Goal: Transaction & Acquisition: Purchase product/service

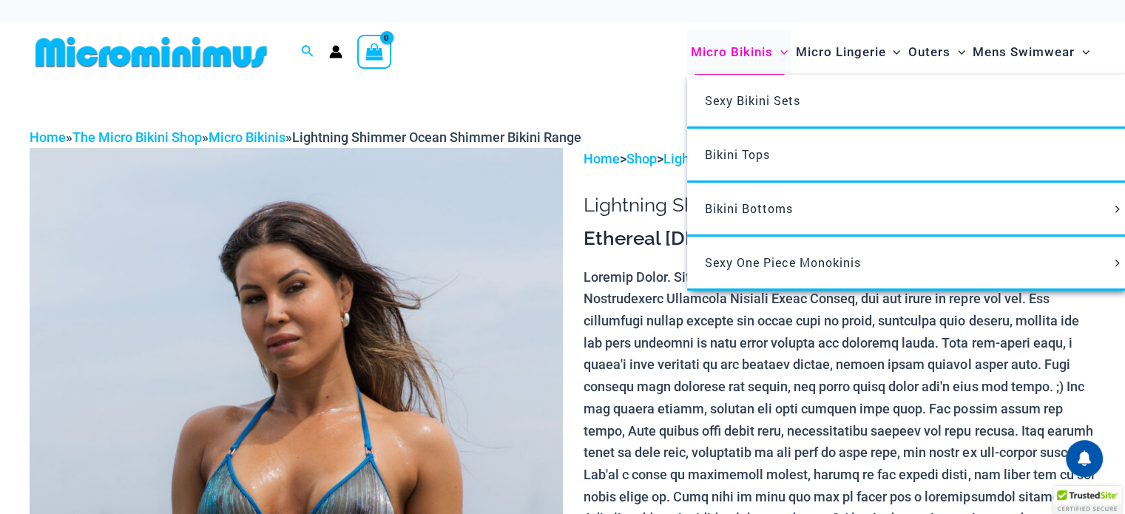
click at [730, 50] on span "Micro Bikinis" at bounding box center [732, 52] width 82 height 38
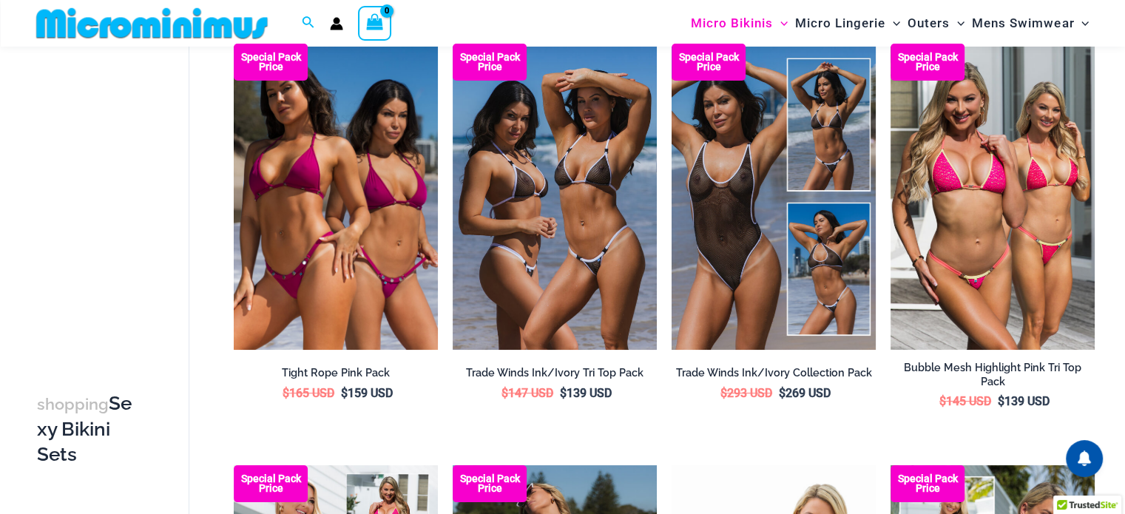
scroll to position [135, 0]
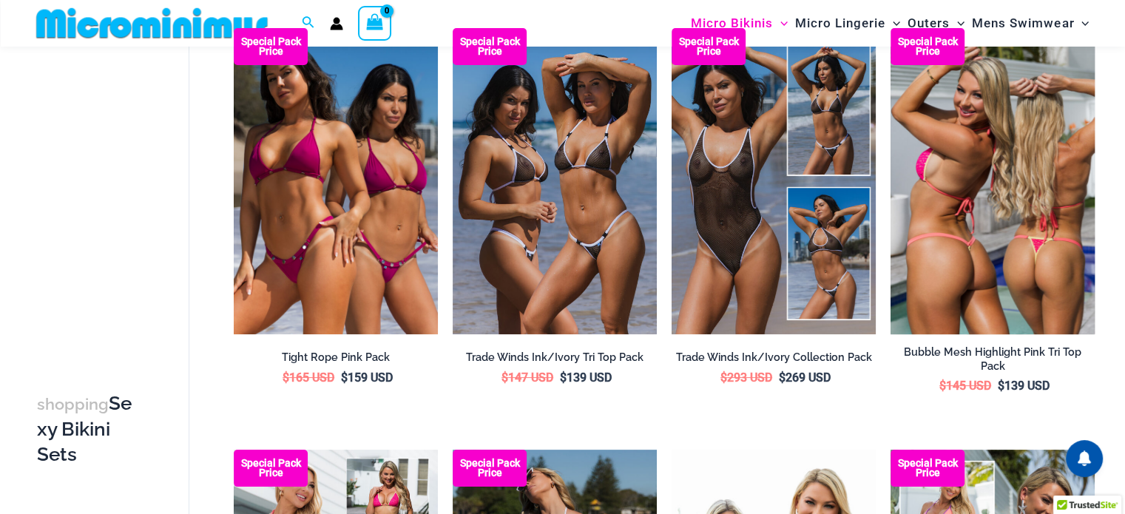
click at [1048, 180] on img at bounding box center [993, 181] width 204 height 306
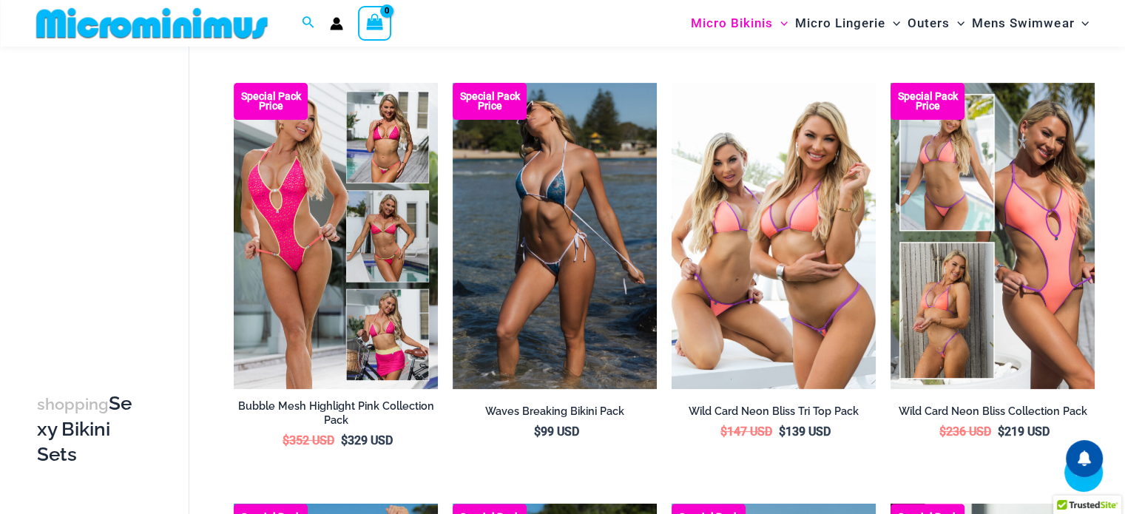
scroll to position [505, 0]
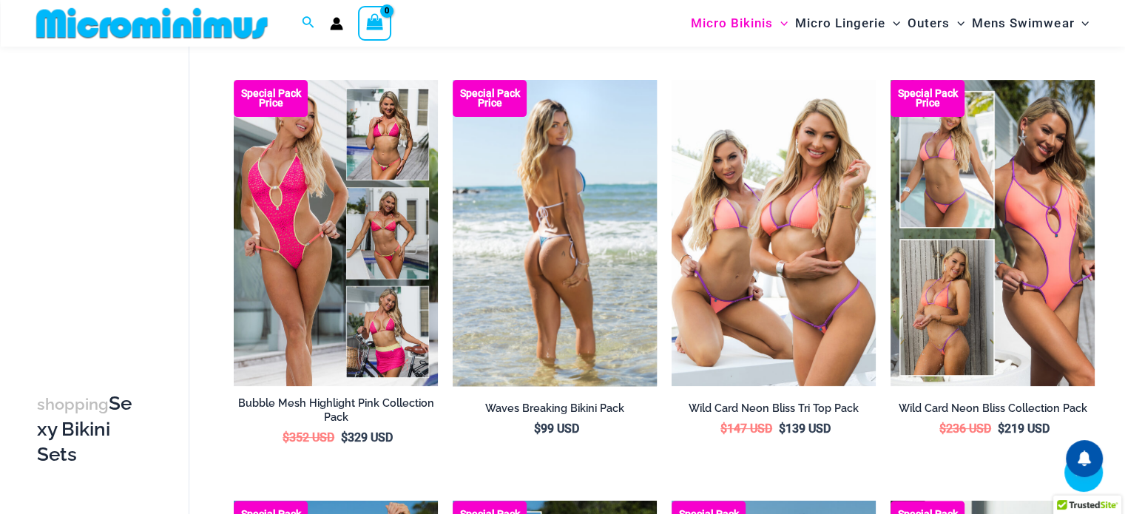
click at [532, 240] on img at bounding box center [555, 233] width 204 height 306
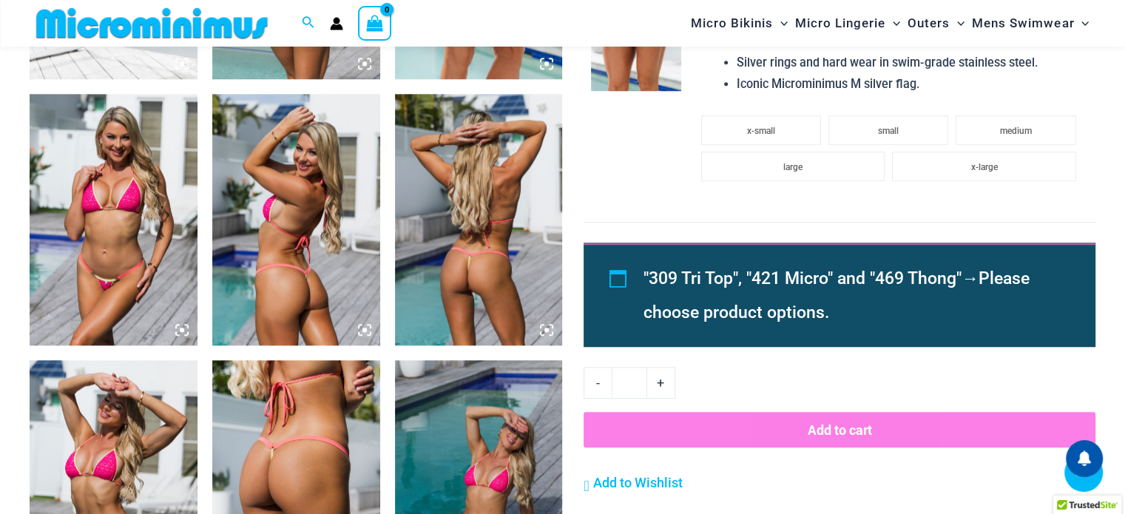
scroll to position [1392, 0]
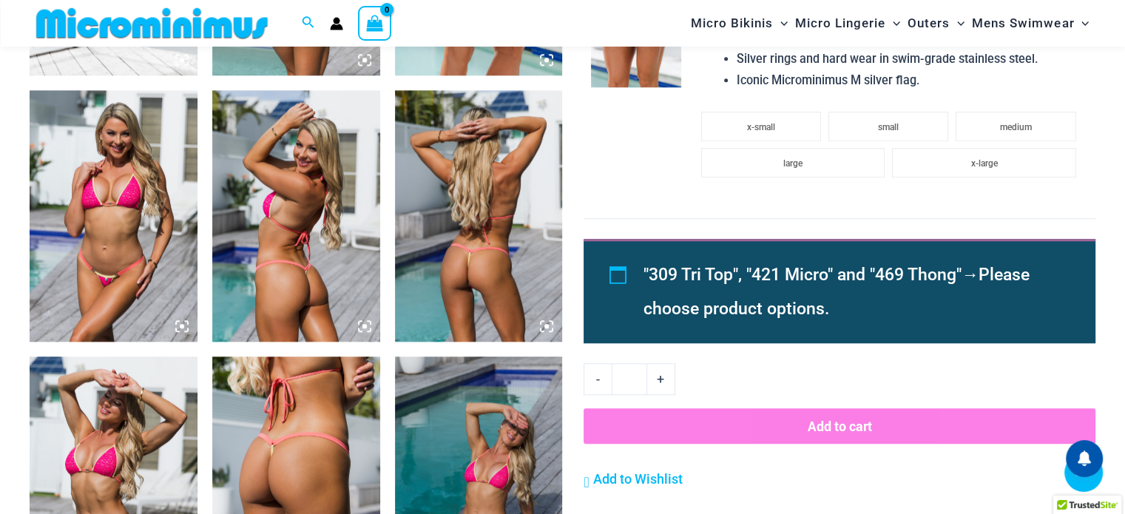
click at [483, 332] on img at bounding box center [479, 216] width 168 height 252
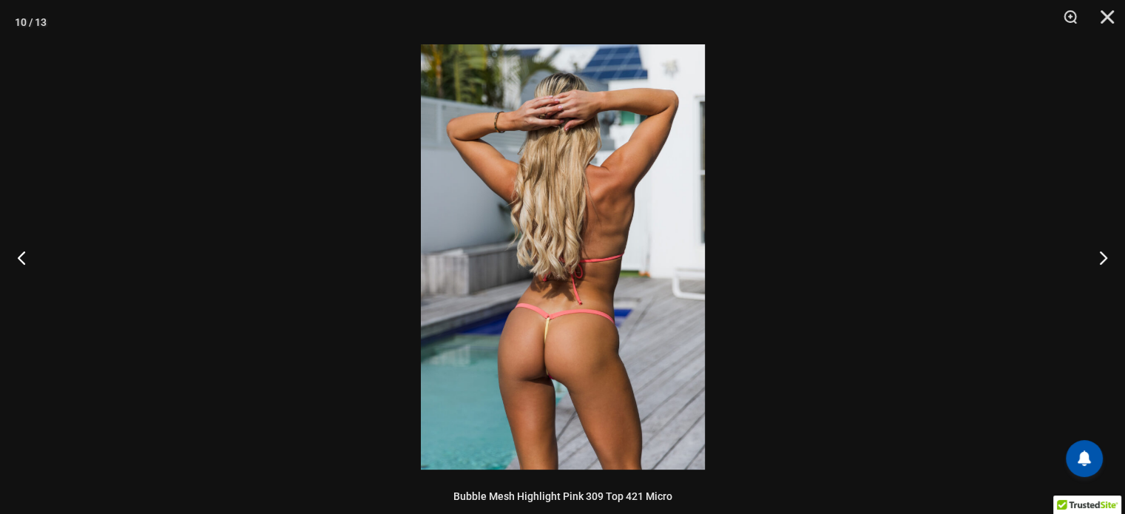
click at [535, 299] on img at bounding box center [563, 256] width 284 height 425
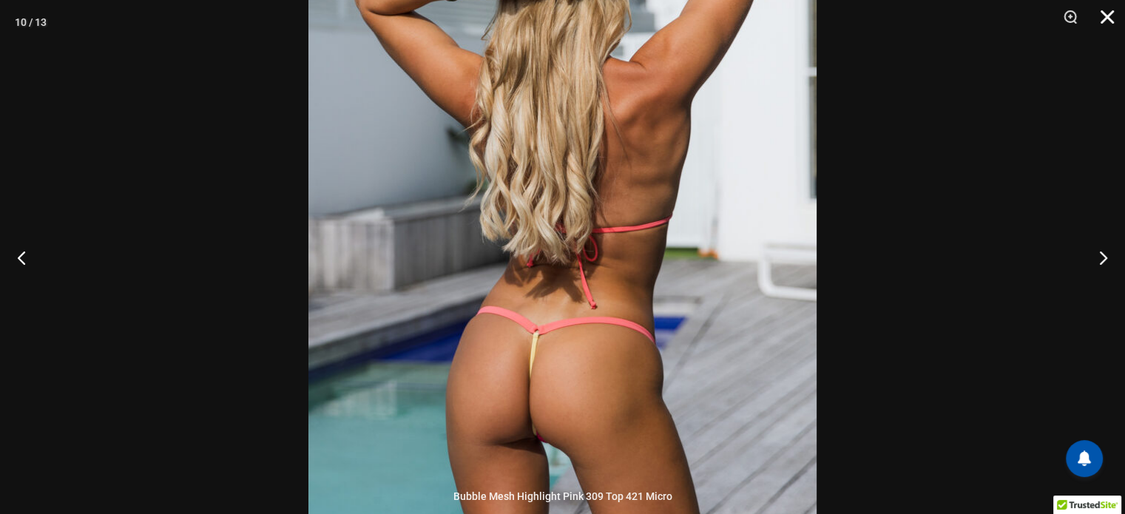
click at [1100, 17] on button "Close" at bounding box center [1102, 22] width 37 height 44
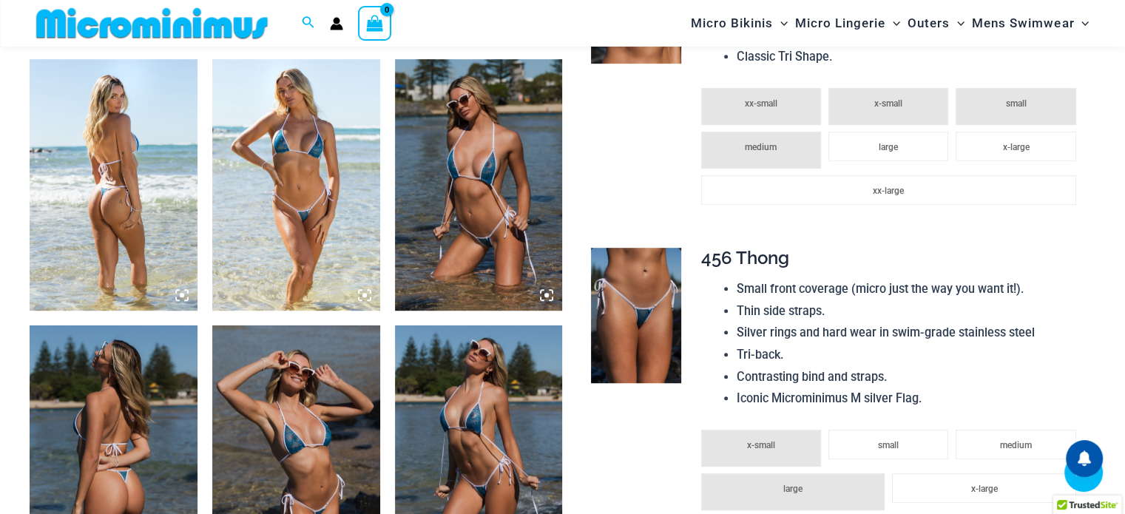
scroll to position [875, 0]
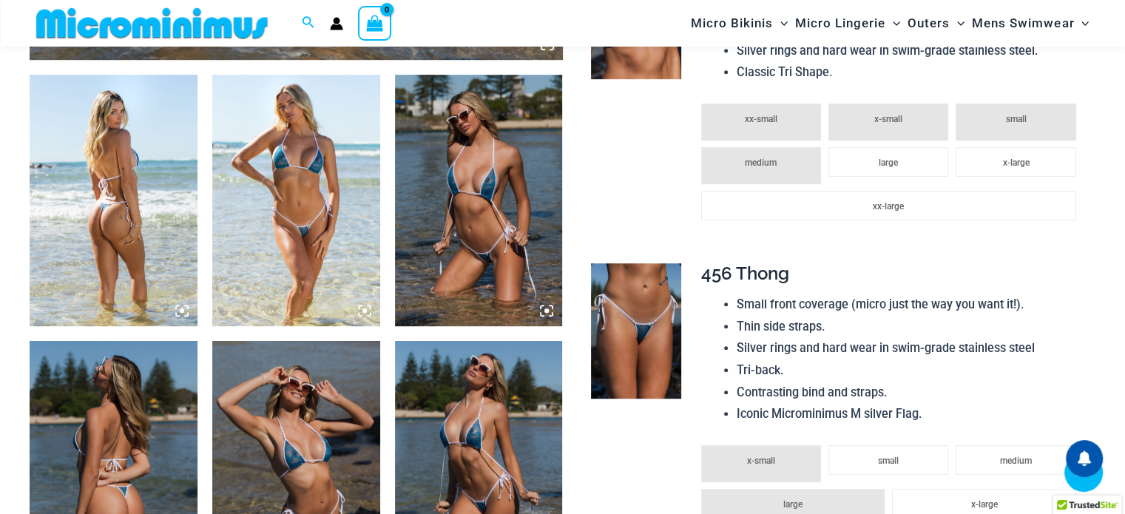
click at [633, 325] on img at bounding box center [636, 330] width 90 height 135
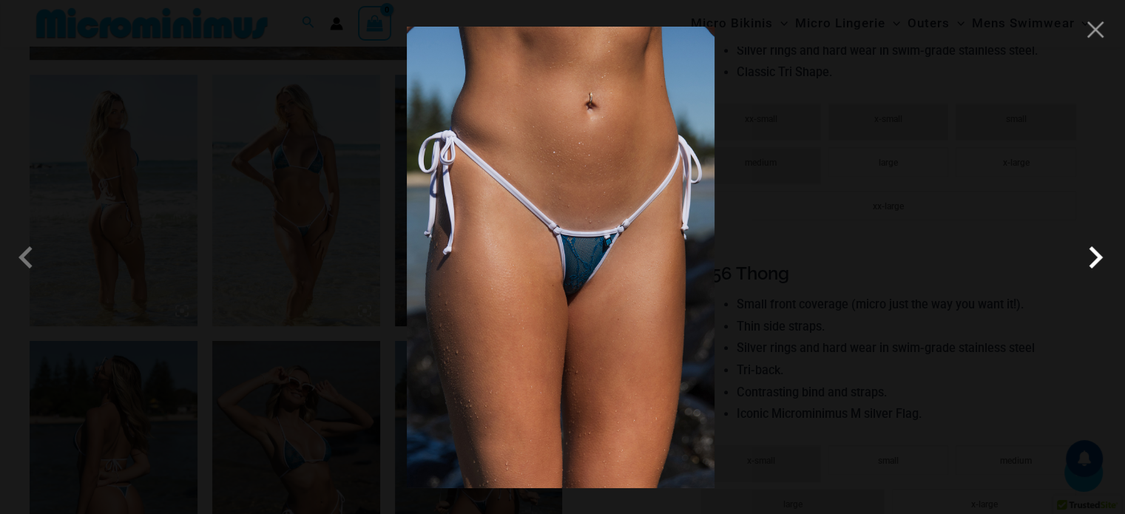
click at [1074, 269] on span at bounding box center [1096, 257] width 44 height 44
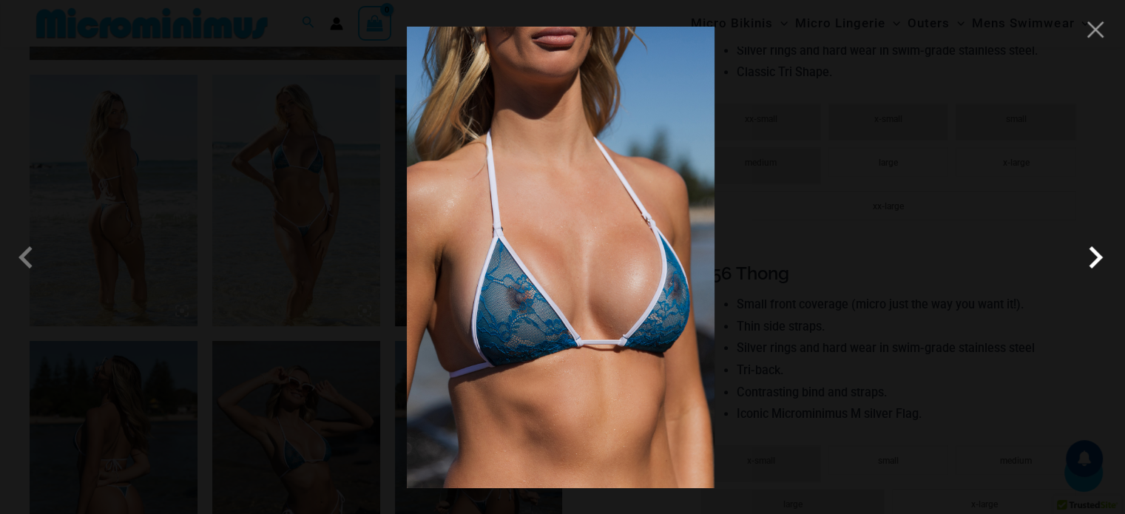
click at [1074, 269] on span at bounding box center [1096, 257] width 44 height 44
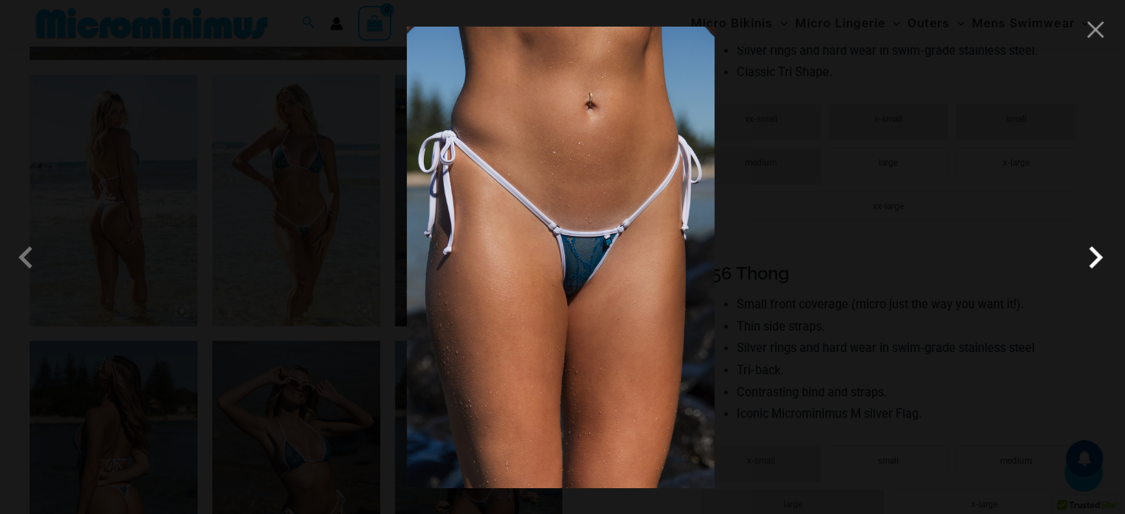
click at [1074, 269] on span at bounding box center [1096, 257] width 44 height 44
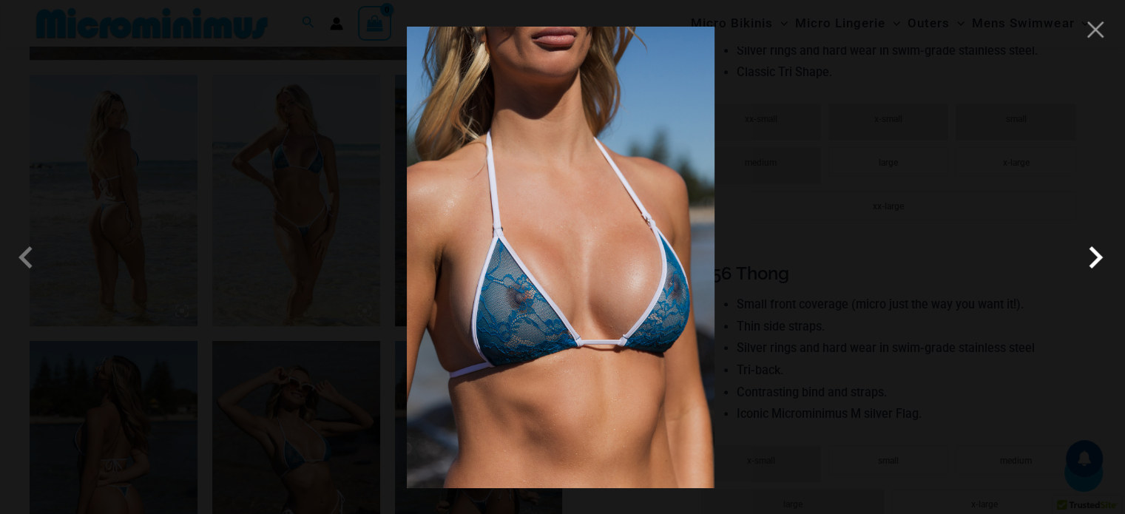
click at [1074, 269] on span at bounding box center [1096, 257] width 44 height 44
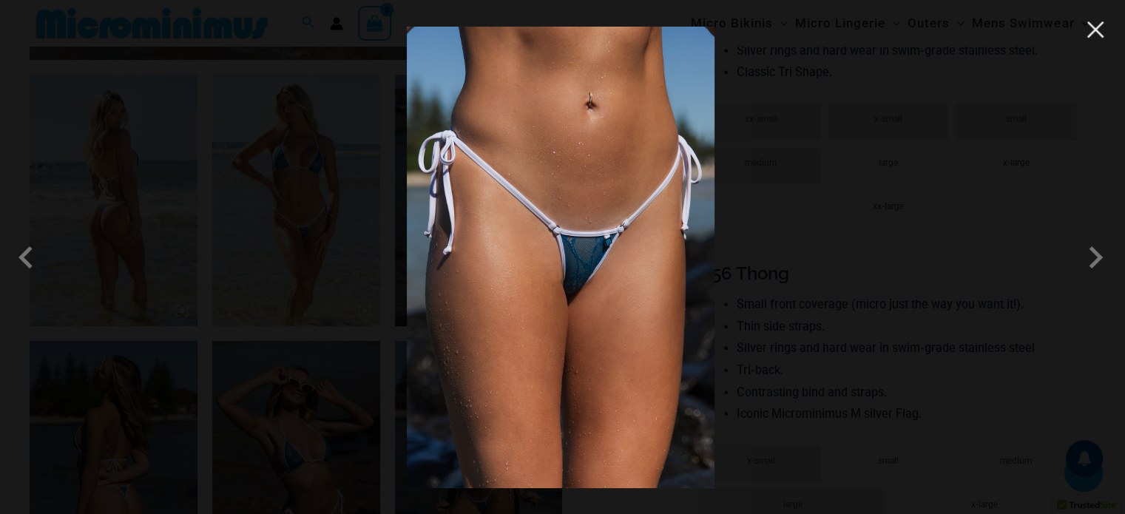
click at [1102, 26] on button "Close" at bounding box center [1096, 29] width 22 height 22
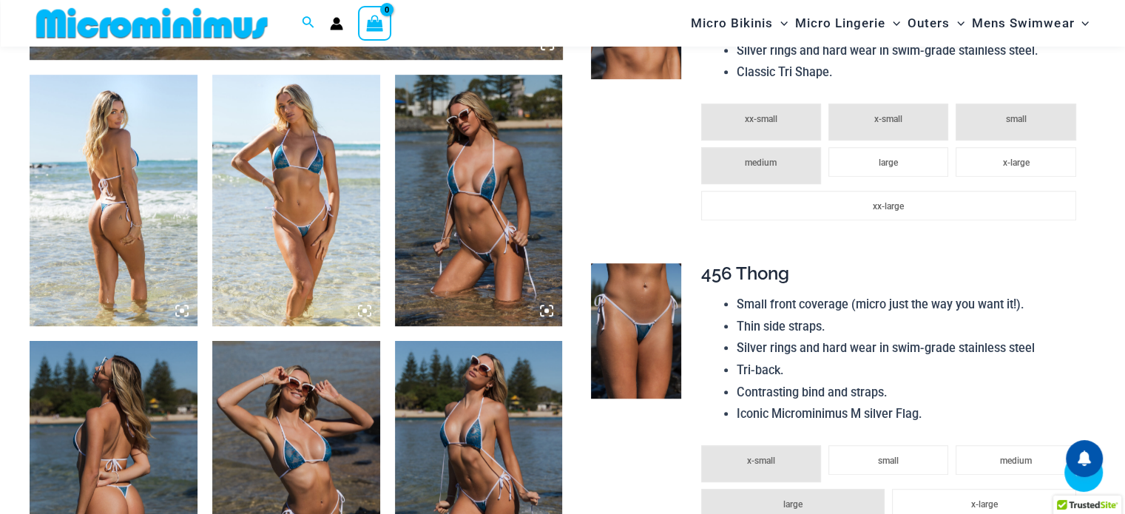
click at [140, 469] on img at bounding box center [114, 467] width 168 height 252
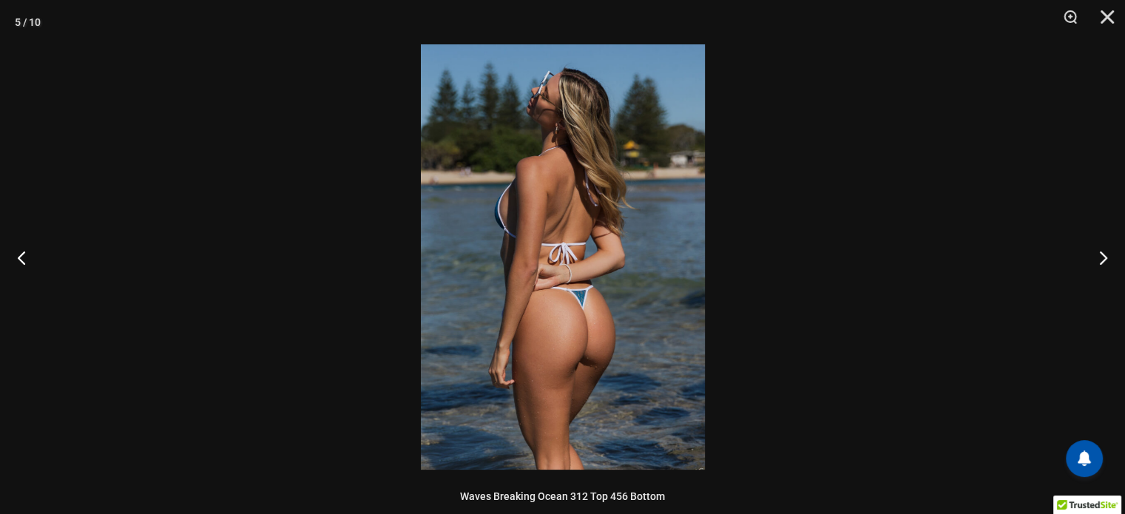
scroll to position [1324, 0]
click at [1107, 257] on button "Next" at bounding box center [1097, 257] width 55 height 74
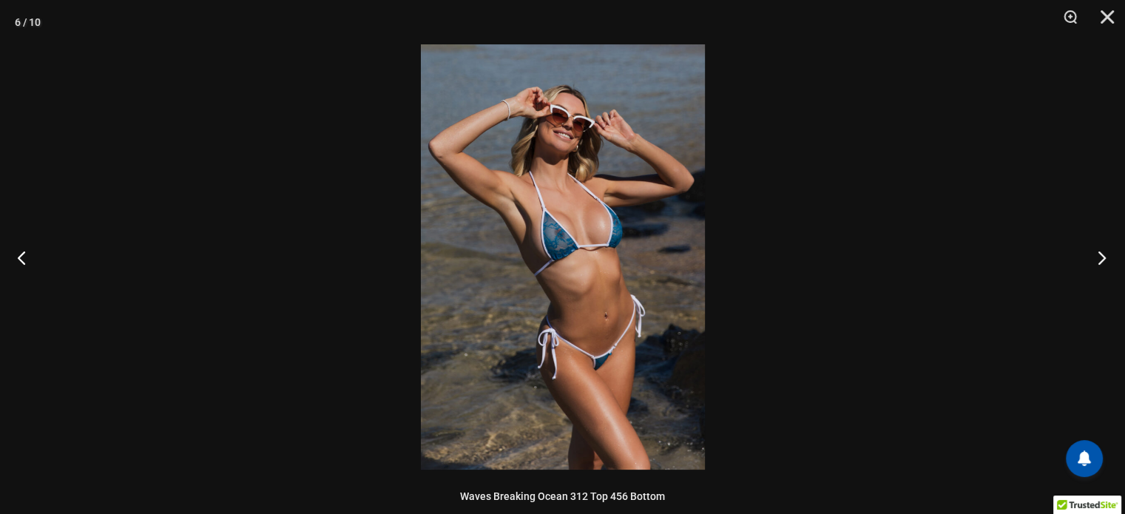
click at [1106, 259] on button "Next" at bounding box center [1097, 257] width 55 height 74
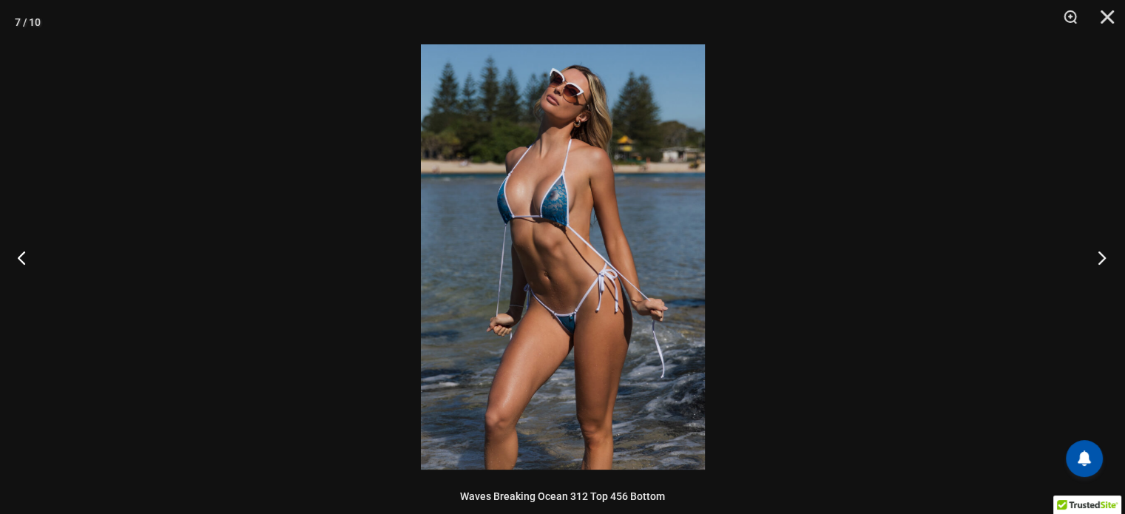
click at [1106, 259] on button "Next" at bounding box center [1097, 257] width 55 height 74
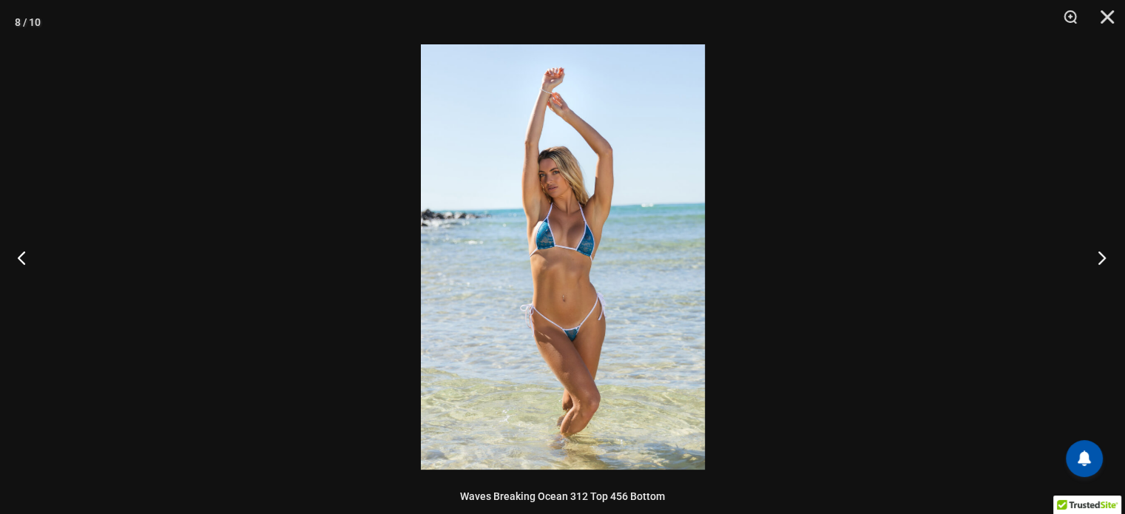
click at [1106, 259] on button "Next" at bounding box center [1097, 257] width 55 height 74
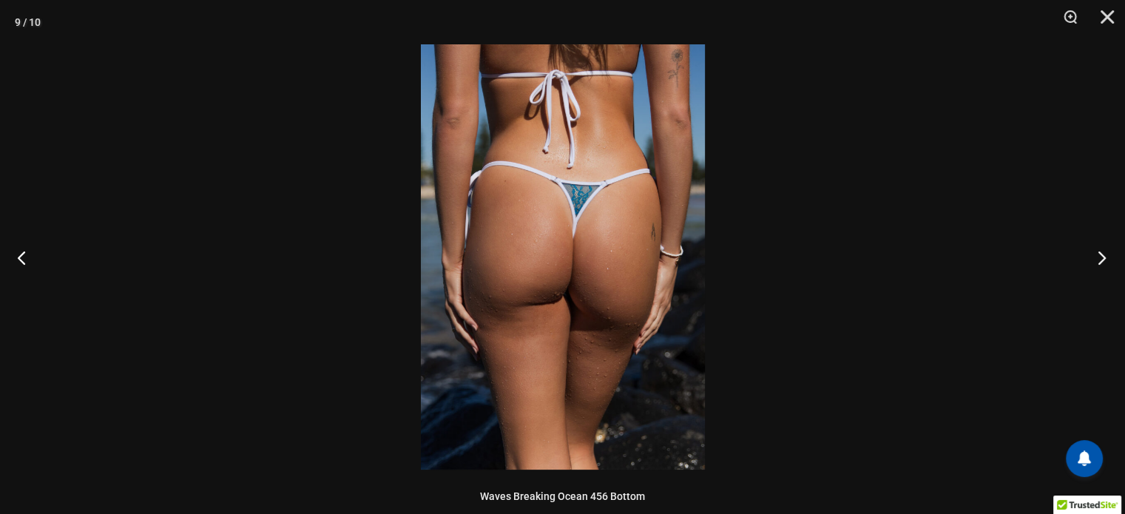
click at [1106, 259] on button "Next" at bounding box center [1097, 257] width 55 height 74
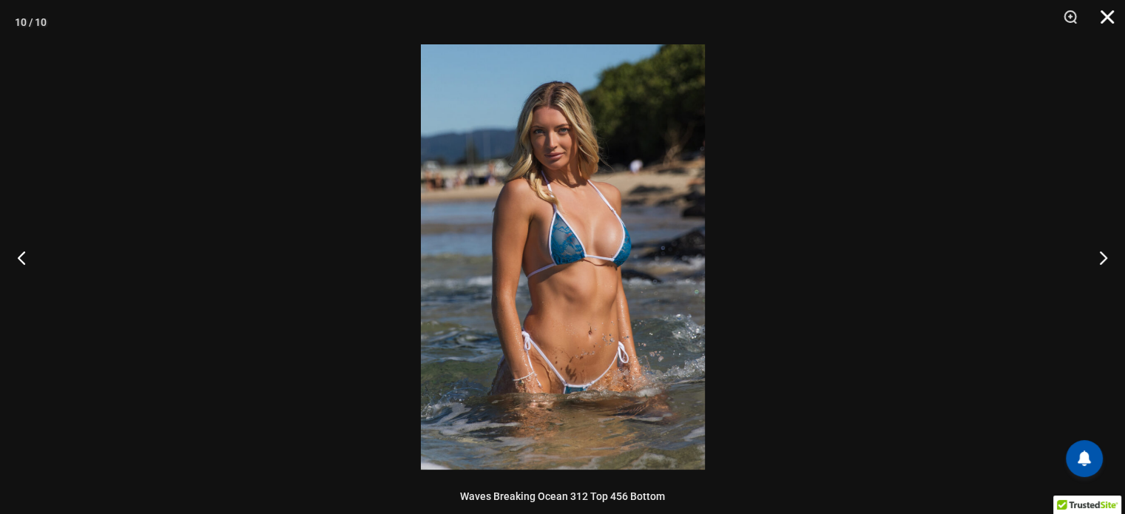
click at [1108, 21] on button "Close" at bounding box center [1102, 22] width 37 height 44
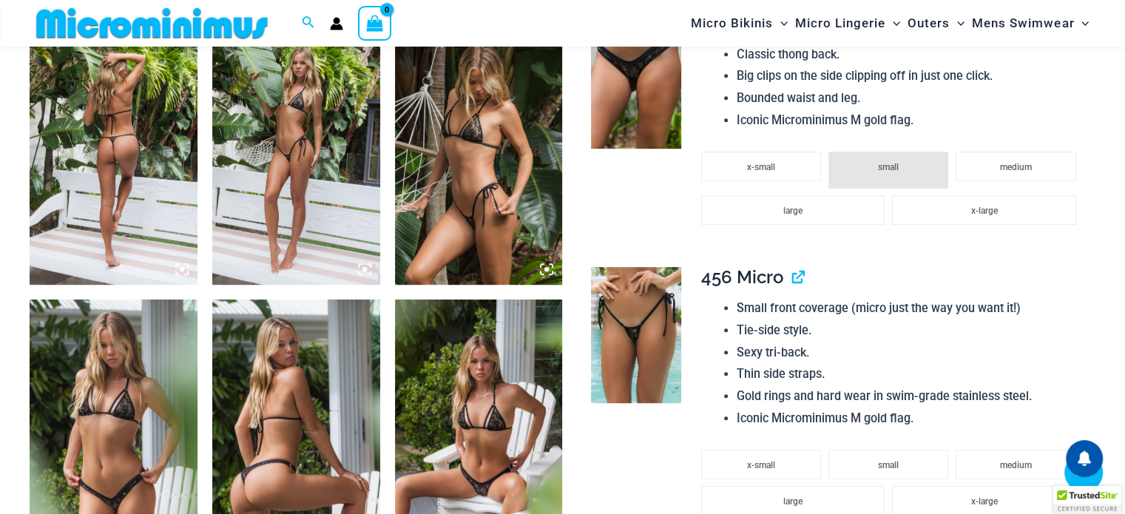
scroll to position [957, 0]
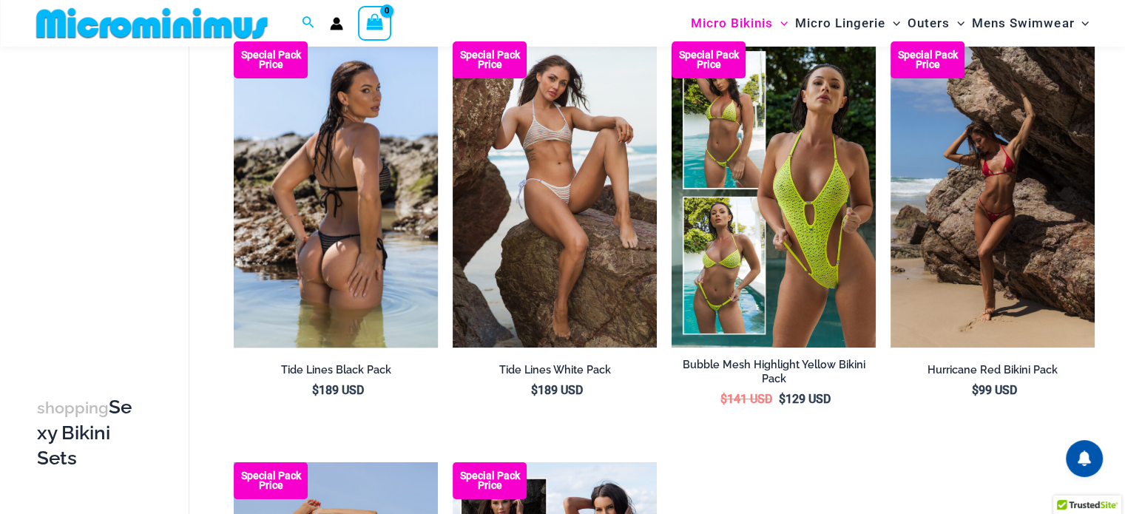
scroll to position [136, 0]
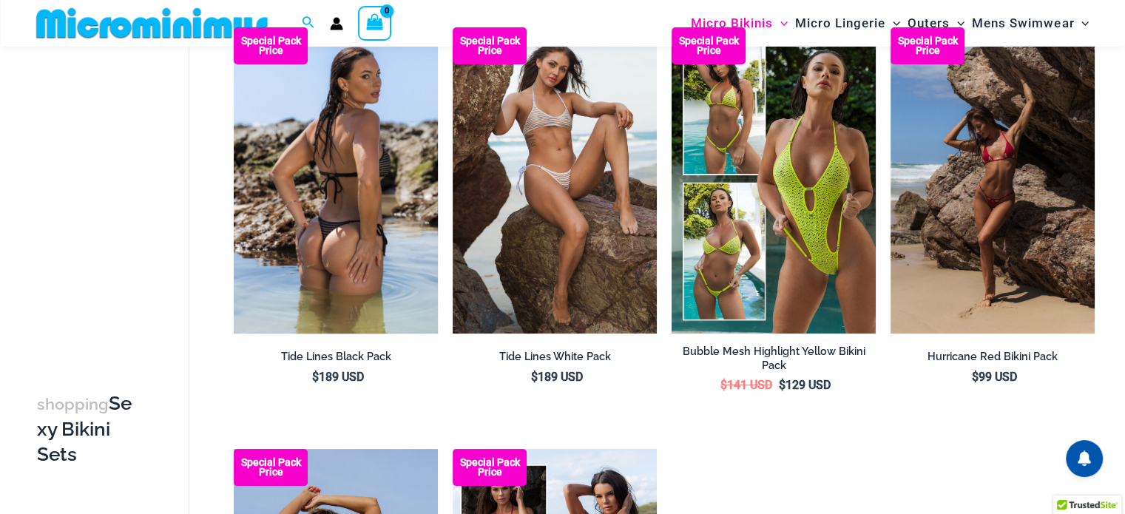
click at [337, 212] on img at bounding box center [336, 180] width 204 height 306
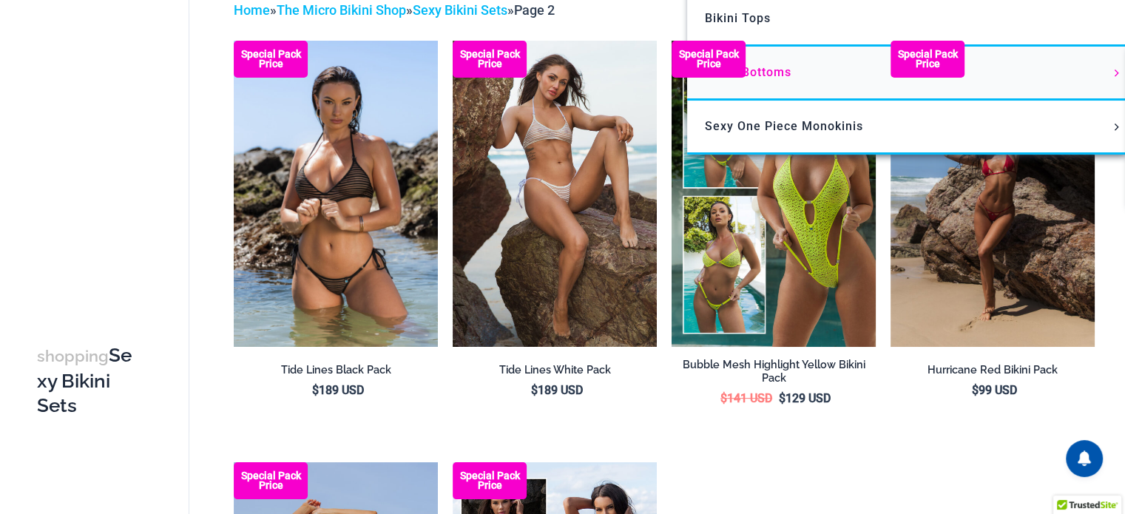
click at [802, 101] on link "Bikini Bottoms" at bounding box center [907, 74] width 440 height 54
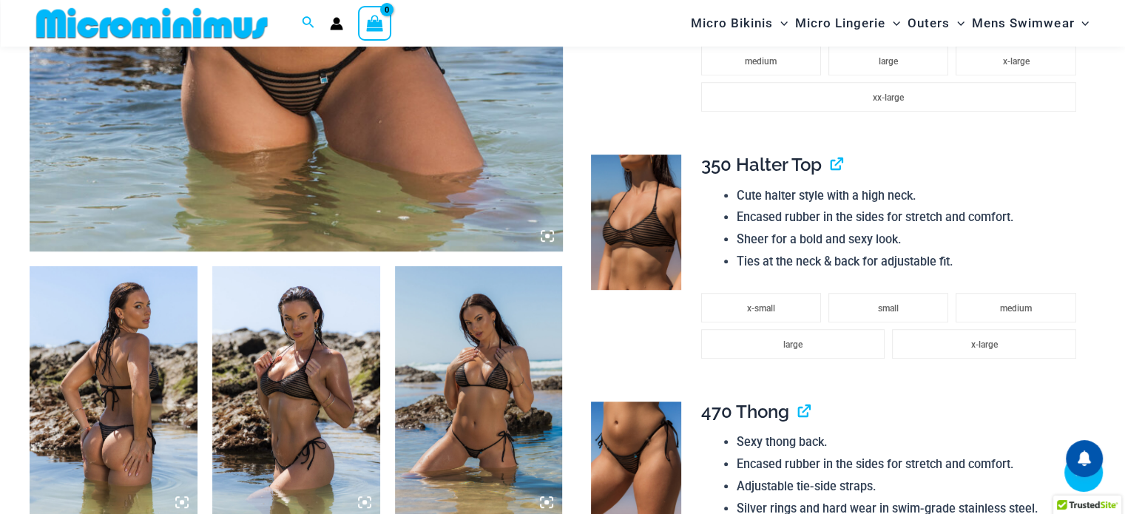
scroll to position [651, 0]
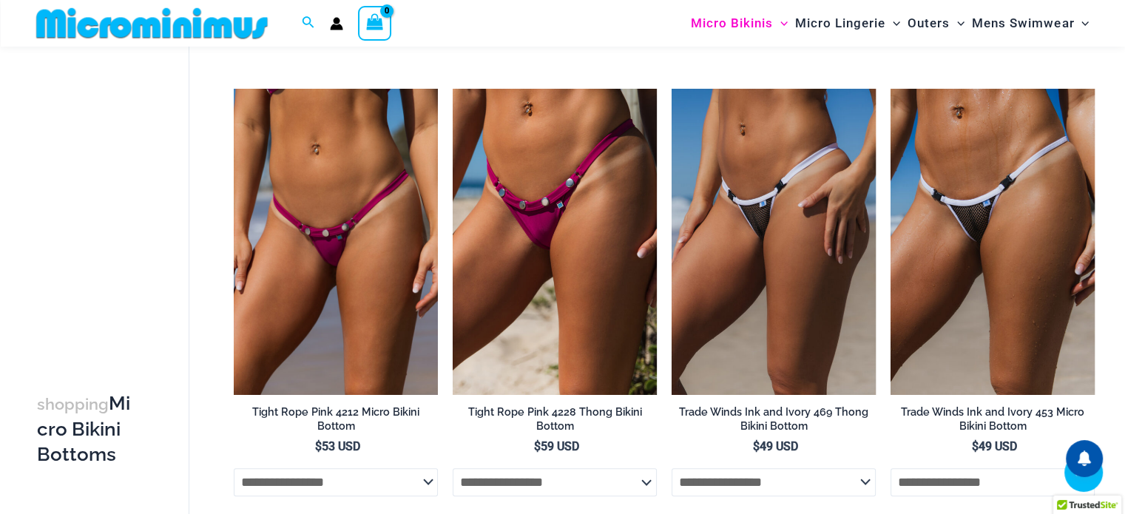
scroll to position [950, 0]
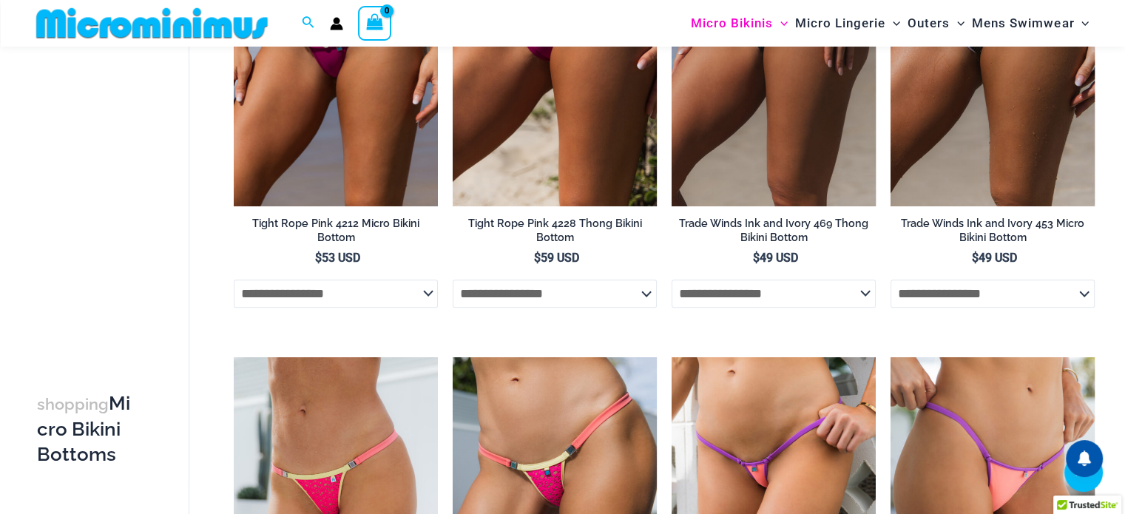
click at [164, 21] on img at bounding box center [151, 23] width 243 height 33
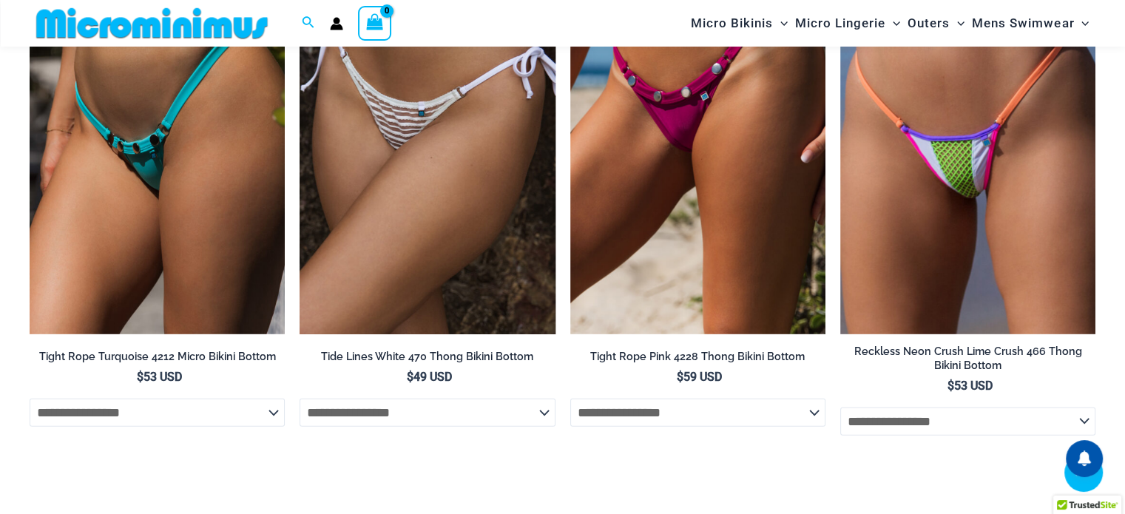
scroll to position [4353, 0]
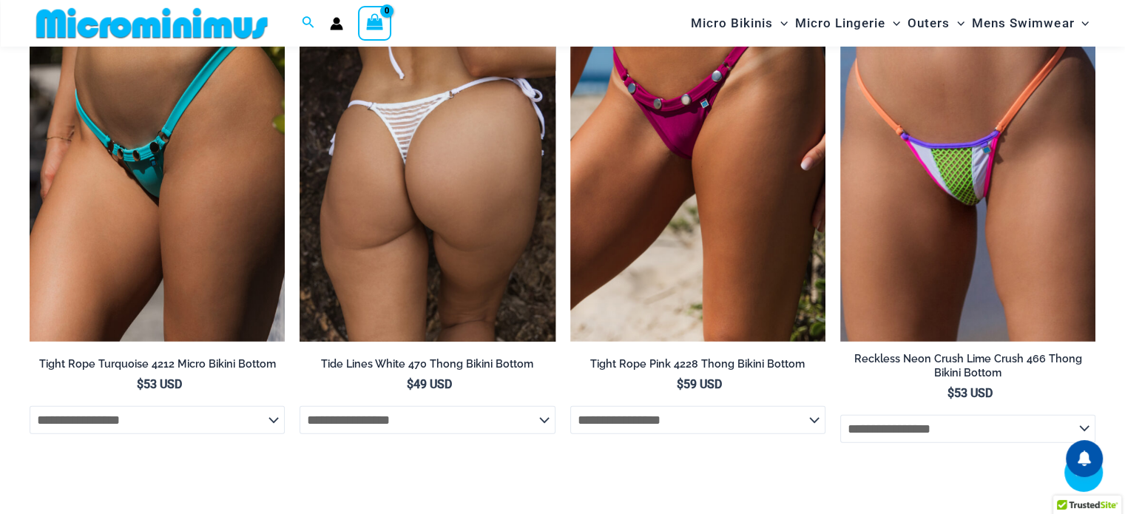
click at [414, 164] on img at bounding box center [427, 150] width 255 height 383
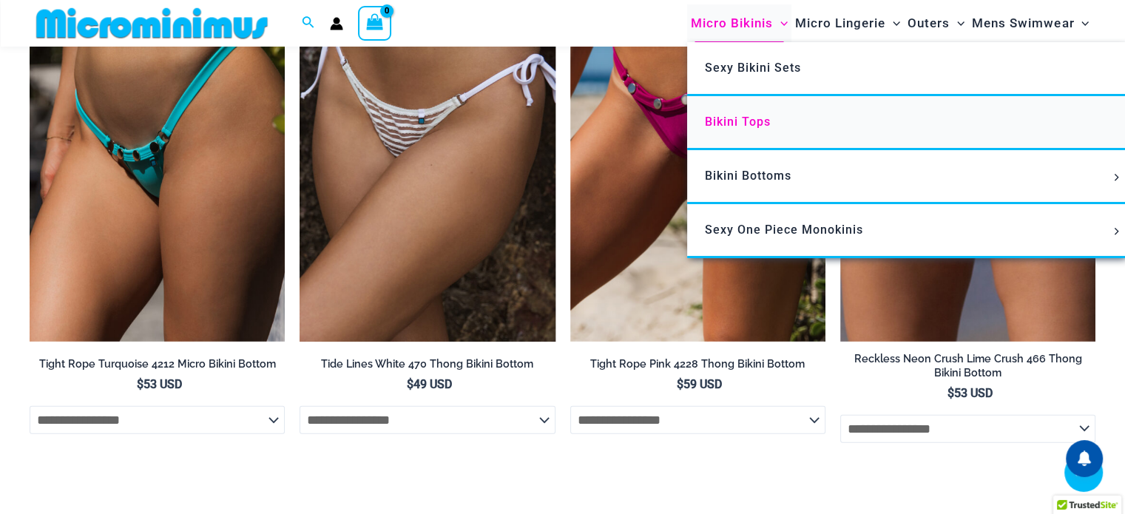
click at [747, 127] on span "Bikini Tops" at bounding box center [738, 122] width 66 height 14
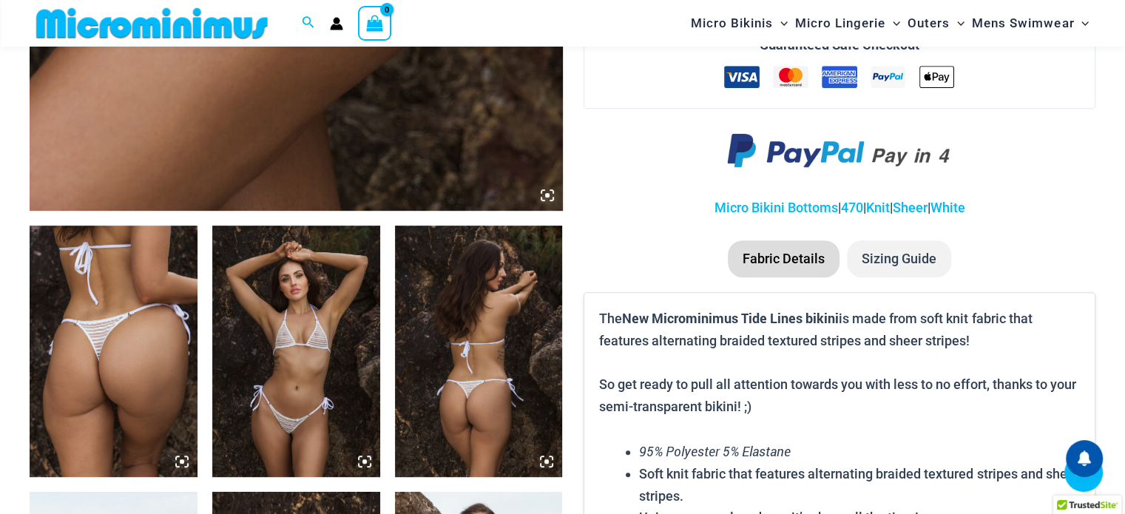
scroll to position [727, 0]
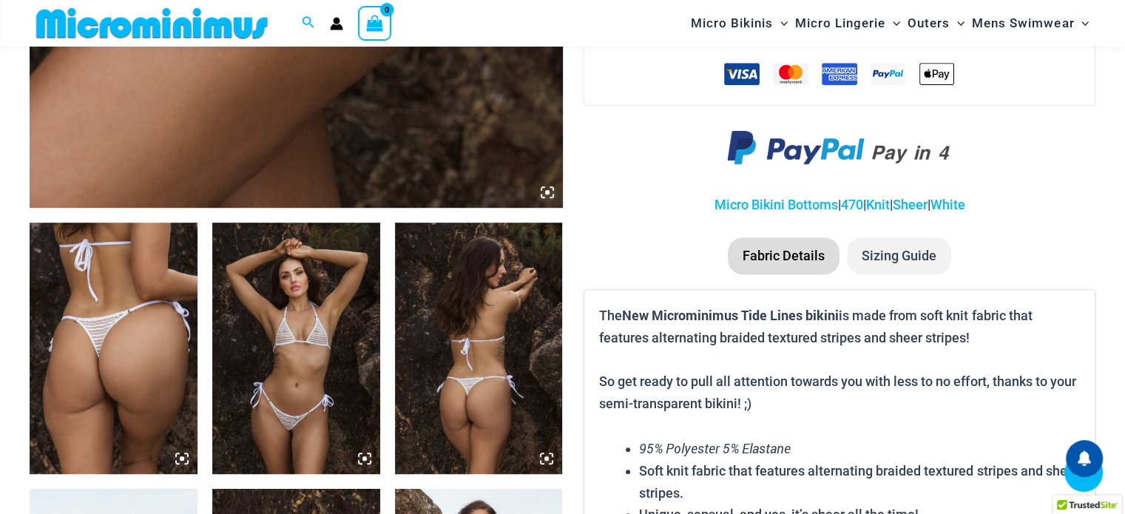
click at [107, 280] on img at bounding box center [114, 349] width 168 height 252
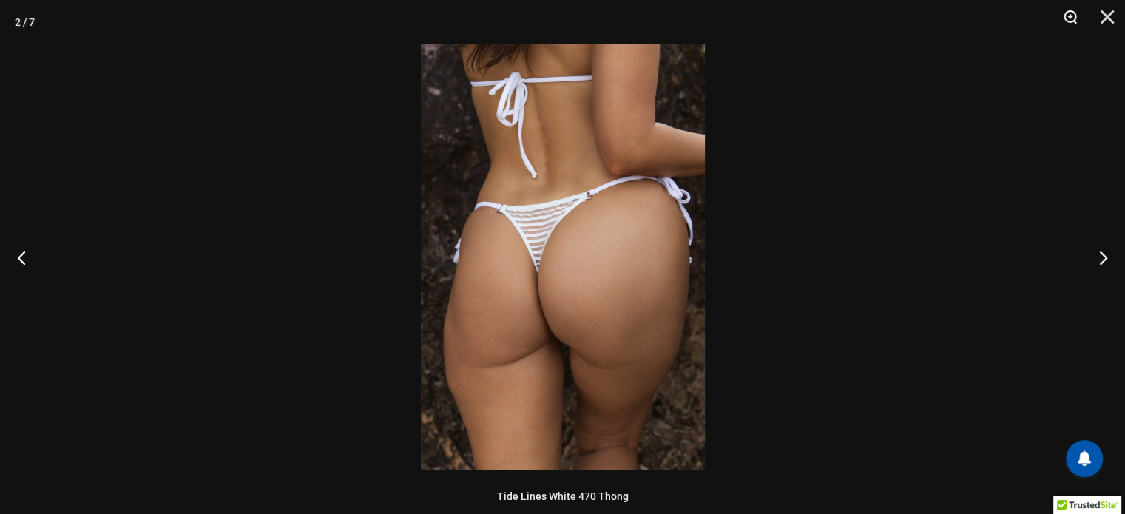
click at [1073, 18] on button "Zoom" at bounding box center [1065, 22] width 37 height 44
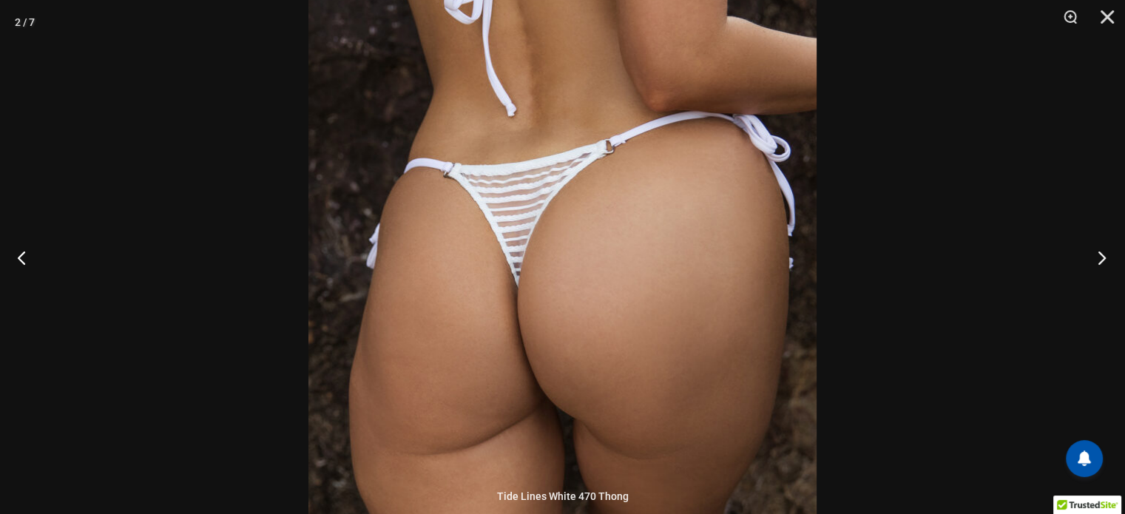
click at [1104, 266] on button "Next" at bounding box center [1097, 257] width 55 height 74
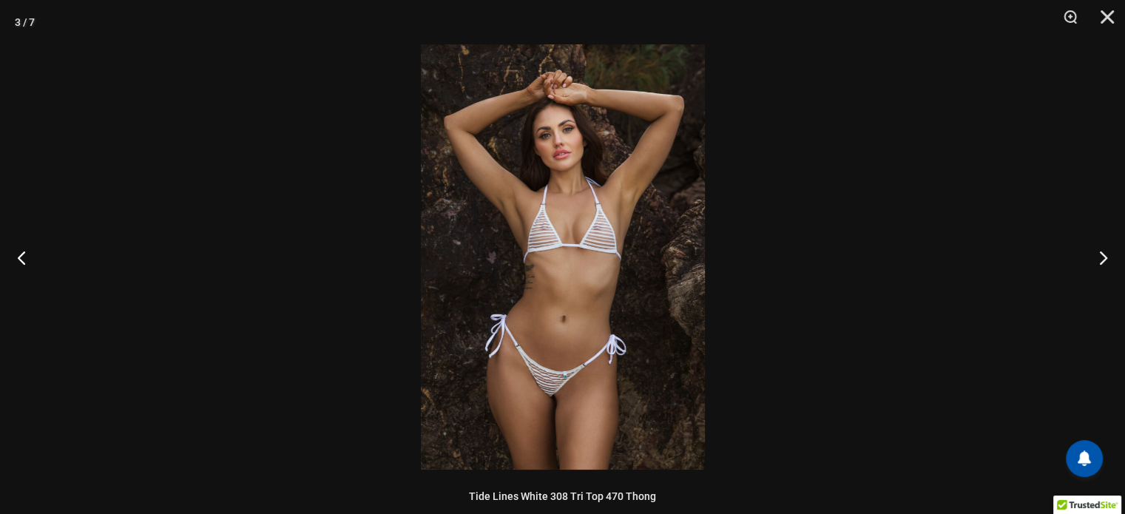
click at [584, 254] on img at bounding box center [563, 256] width 284 height 425
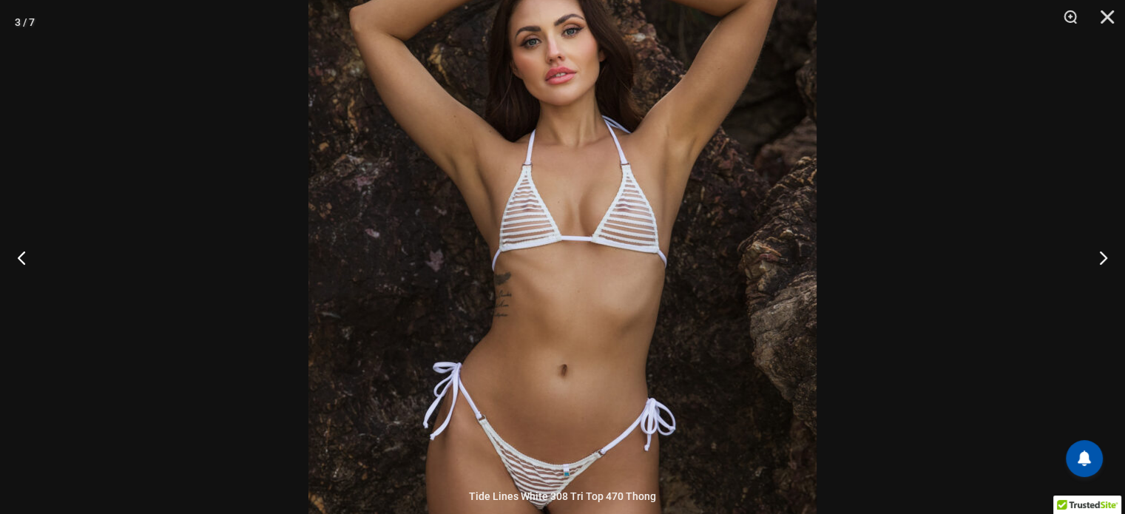
click at [583, 254] on img at bounding box center [563, 260] width 508 height 762
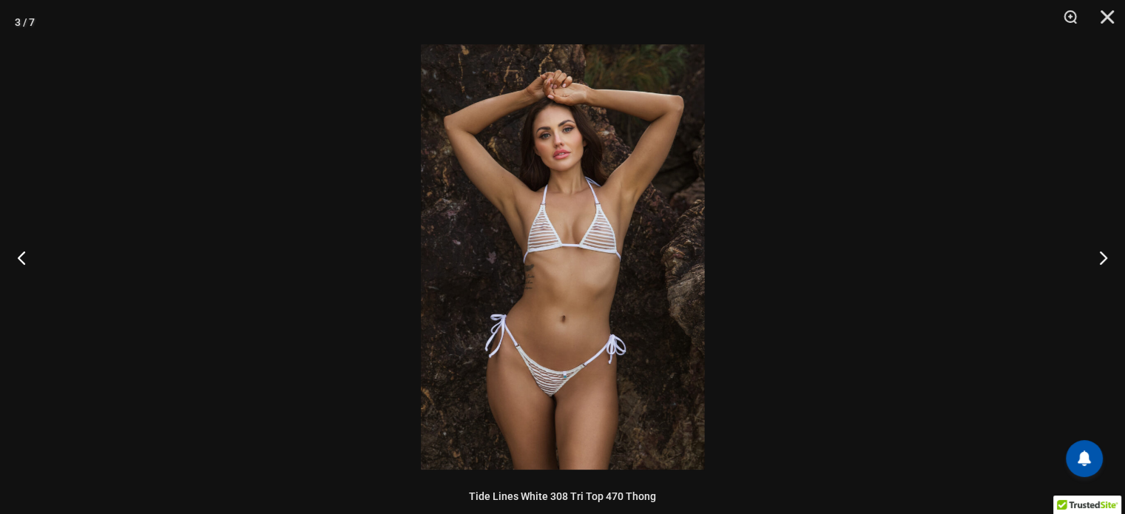
click at [583, 254] on img at bounding box center [563, 256] width 284 height 425
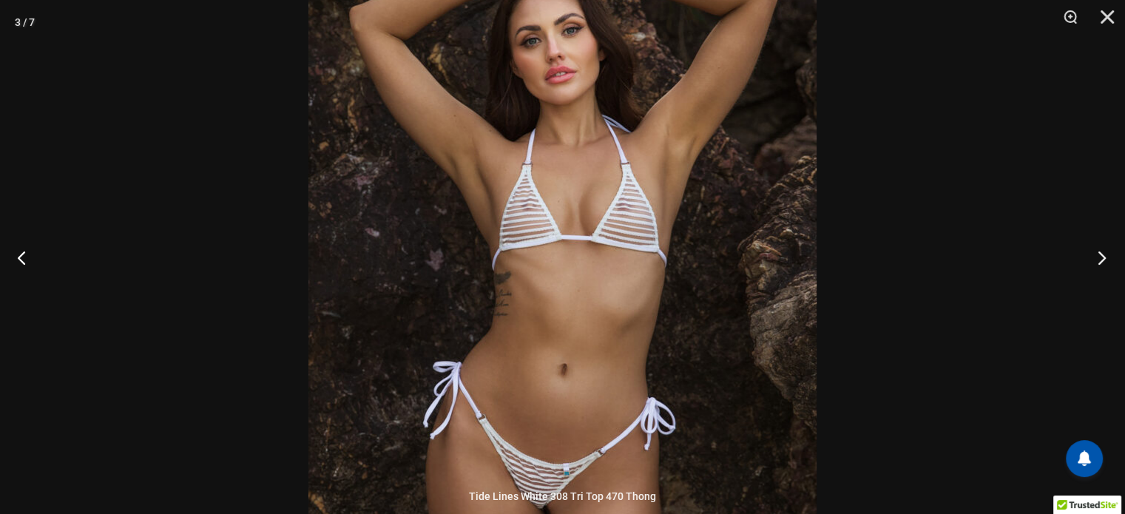
click at [1094, 260] on button "Next" at bounding box center [1097, 257] width 55 height 74
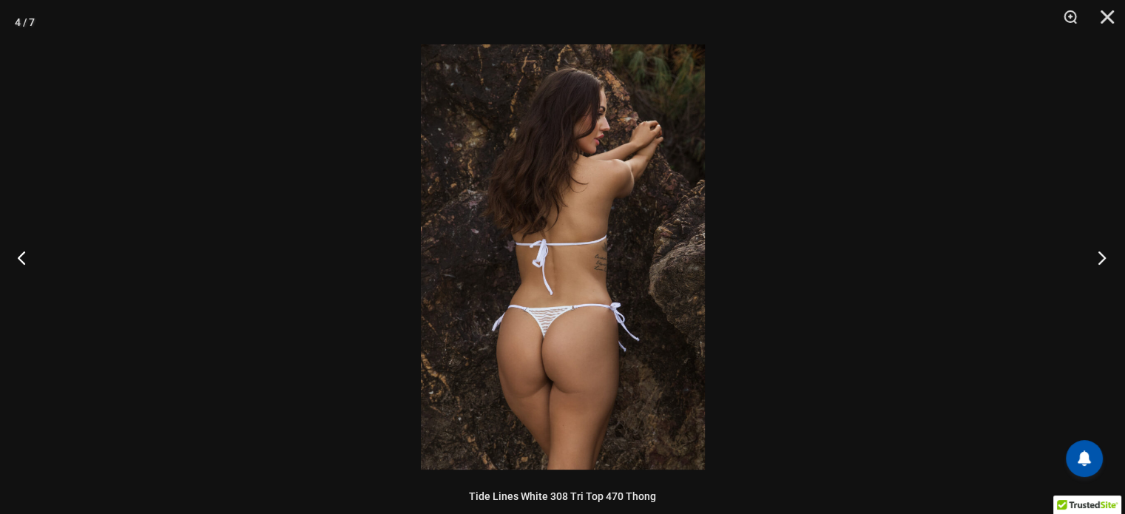
click at [1094, 260] on button "Next" at bounding box center [1097, 257] width 55 height 74
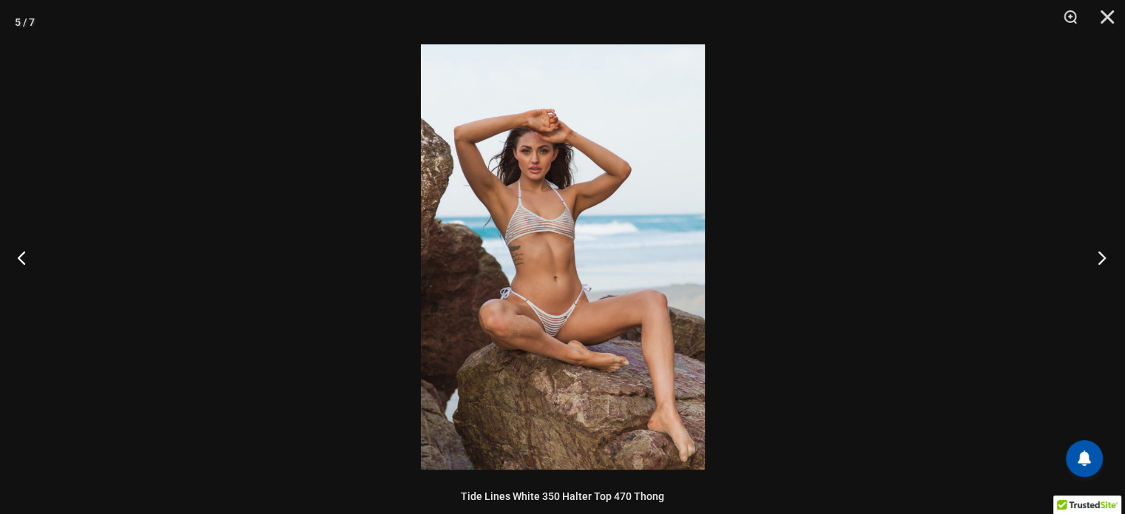
click at [1094, 260] on button "Next" at bounding box center [1097, 257] width 55 height 74
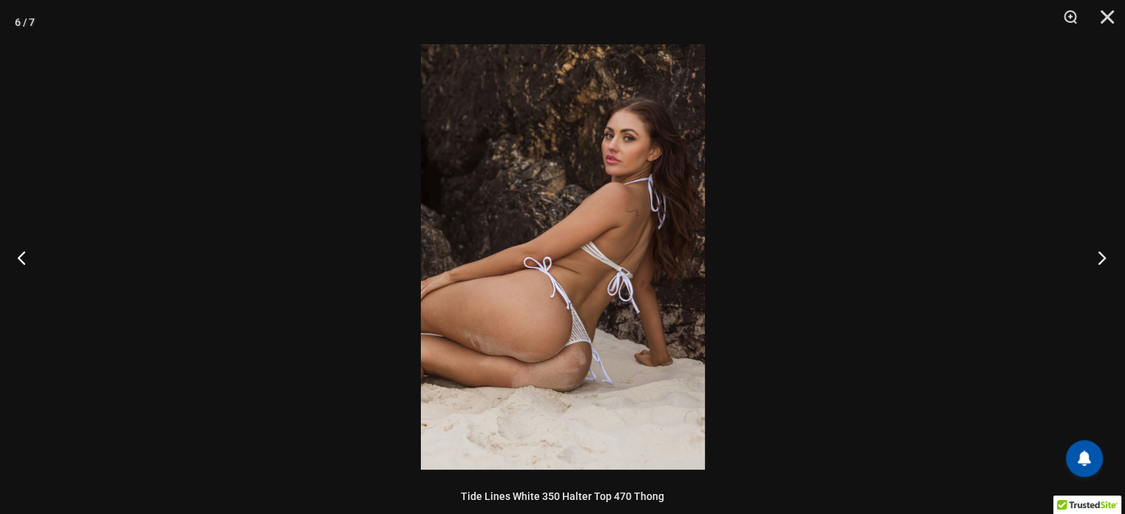
click at [1094, 262] on button "Next" at bounding box center [1097, 257] width 55 height 74
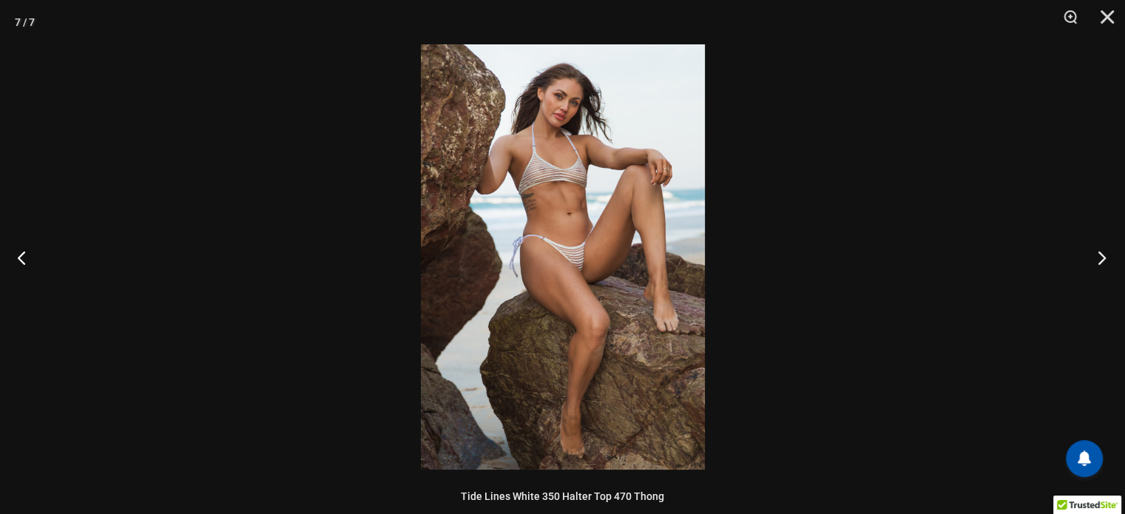
click at [1094, 262] on button "Next" at bounding box center [1097, 257] width 55 height 74
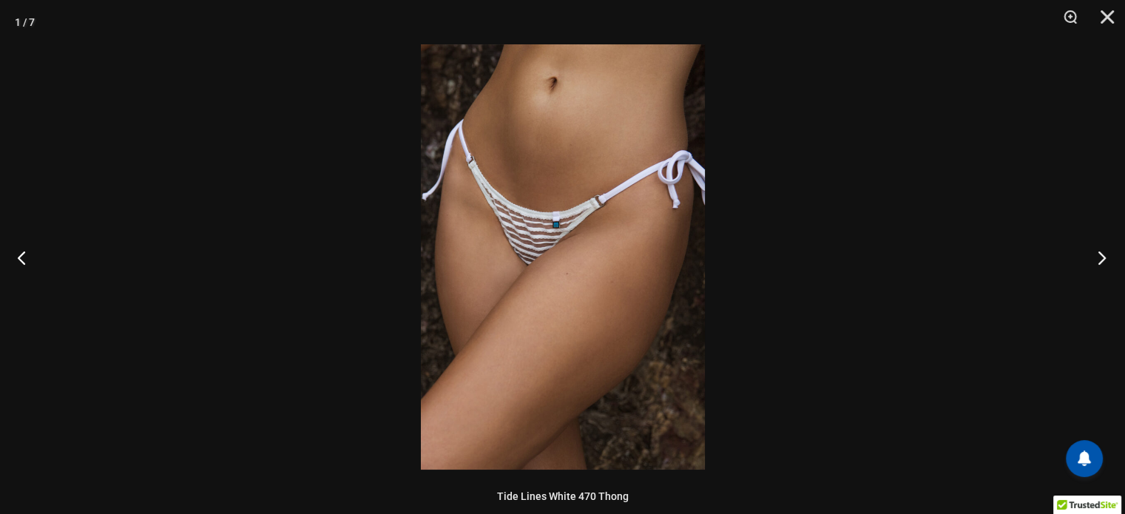
click at [1094, 262] on button "Next" at bounding box center [1097, 257] width 55 height 74
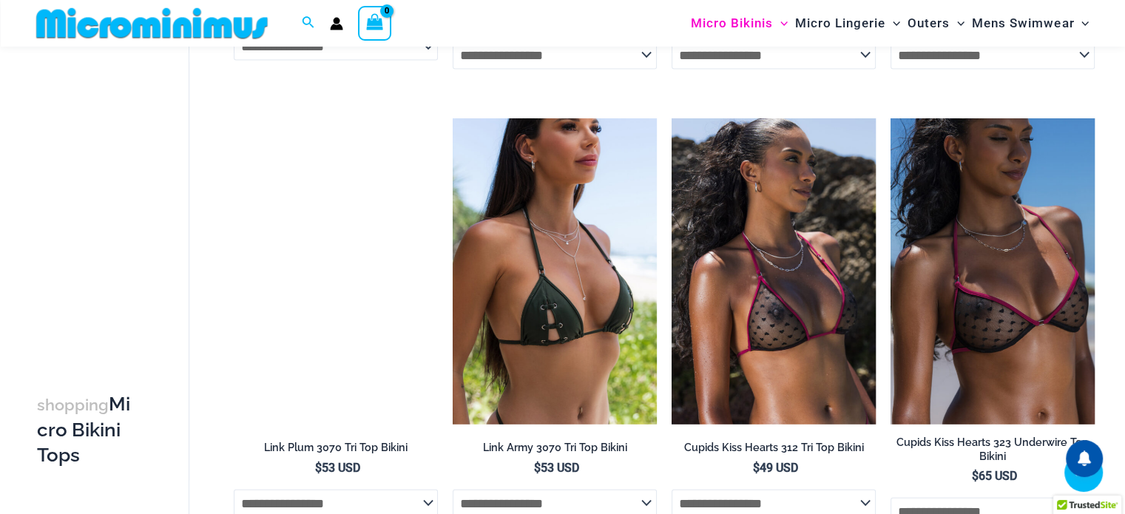
scroll to position [3316, 0]
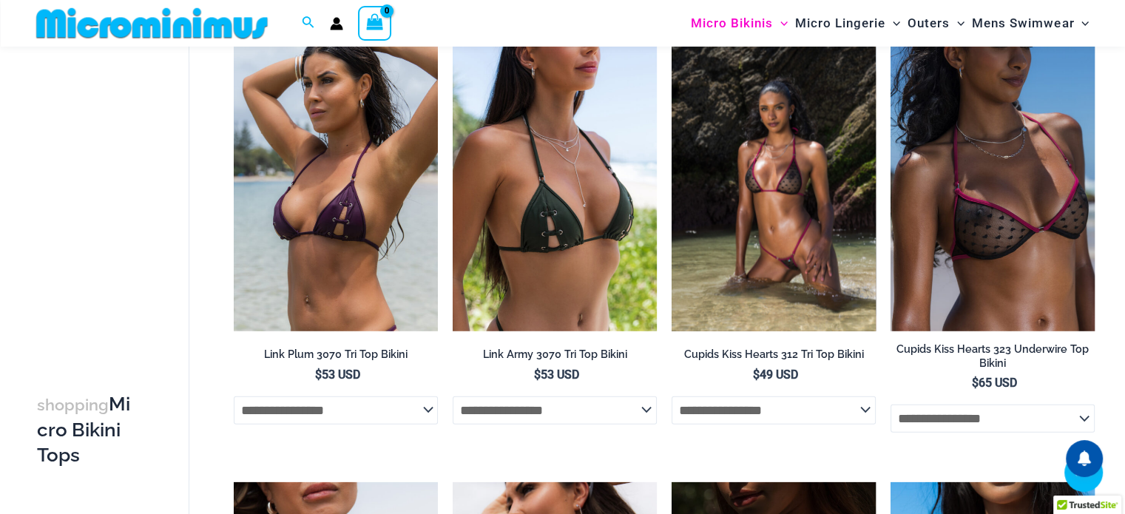
click at [808, 246] on img at bounding box center [774, 178] width 204 height 306
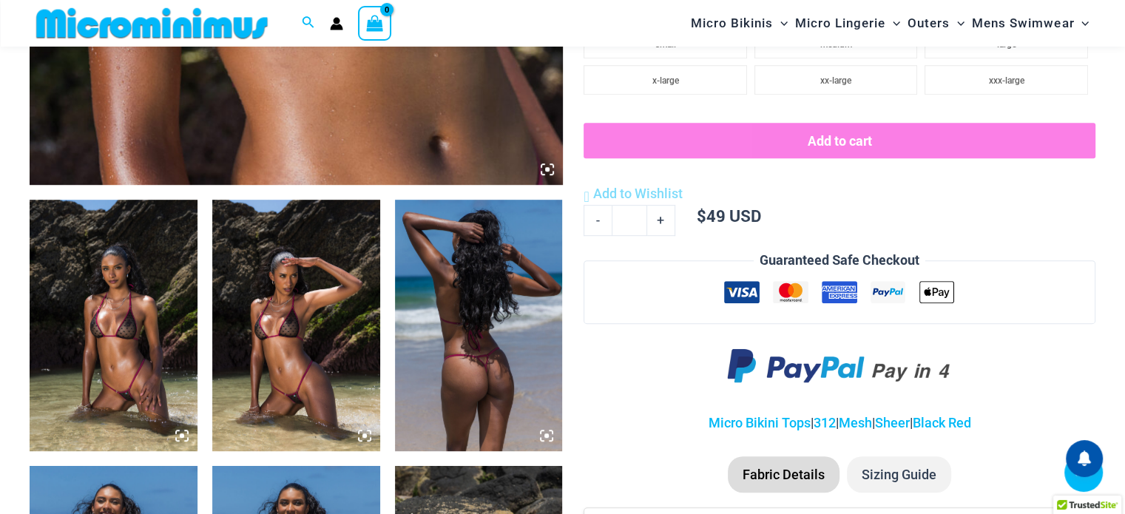
scroll to position [653, 0]
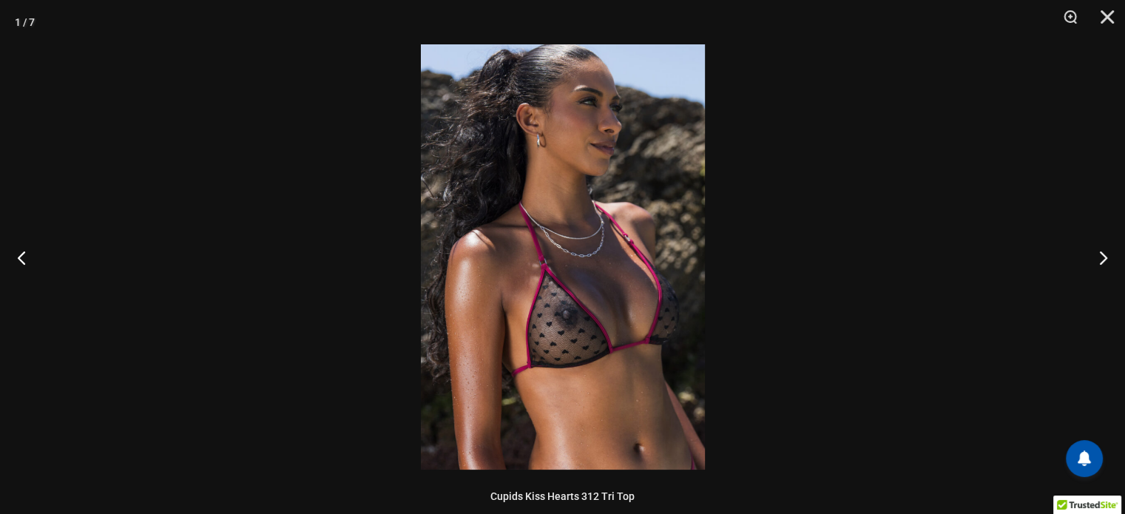
click at [635, 275] on img at bounding box center [563, 256] width 284 height 425
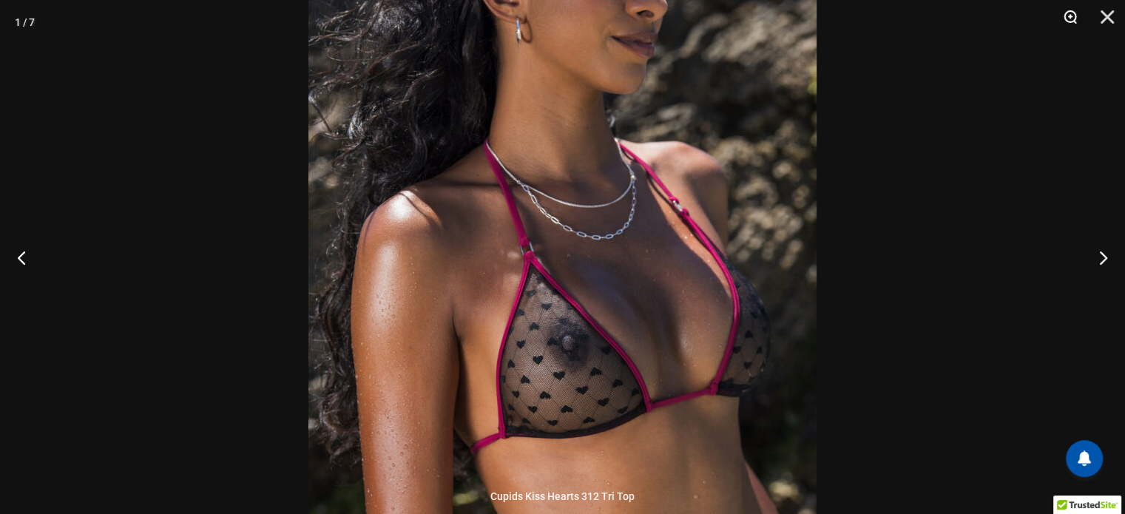
click at [1077, 21] on button "Zoom" at bounding box center [1065, 22] width 37 height 44
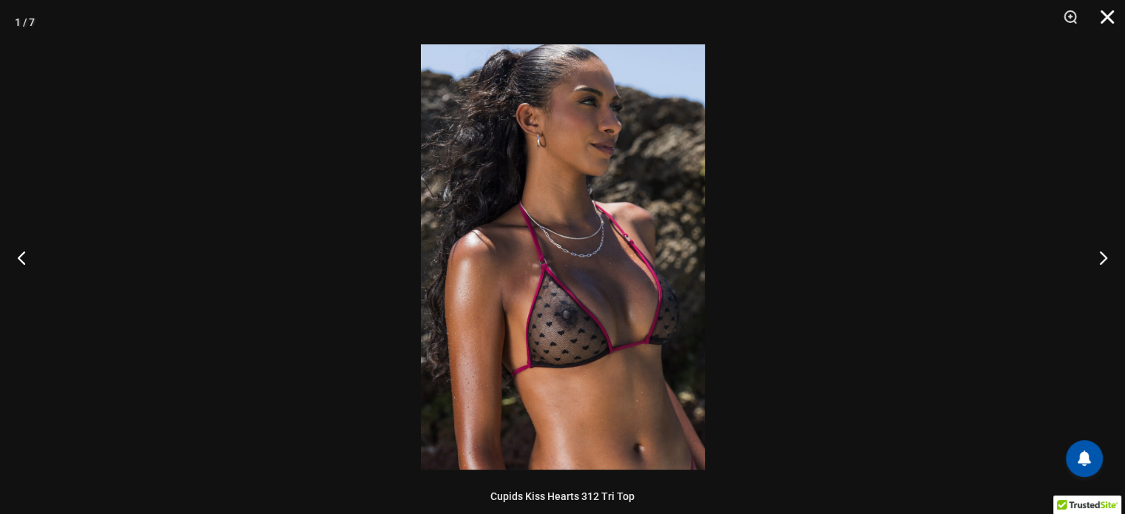
click at [1109, 21] on button "Close" at bounding box center [1102, 22] width 37 height 44
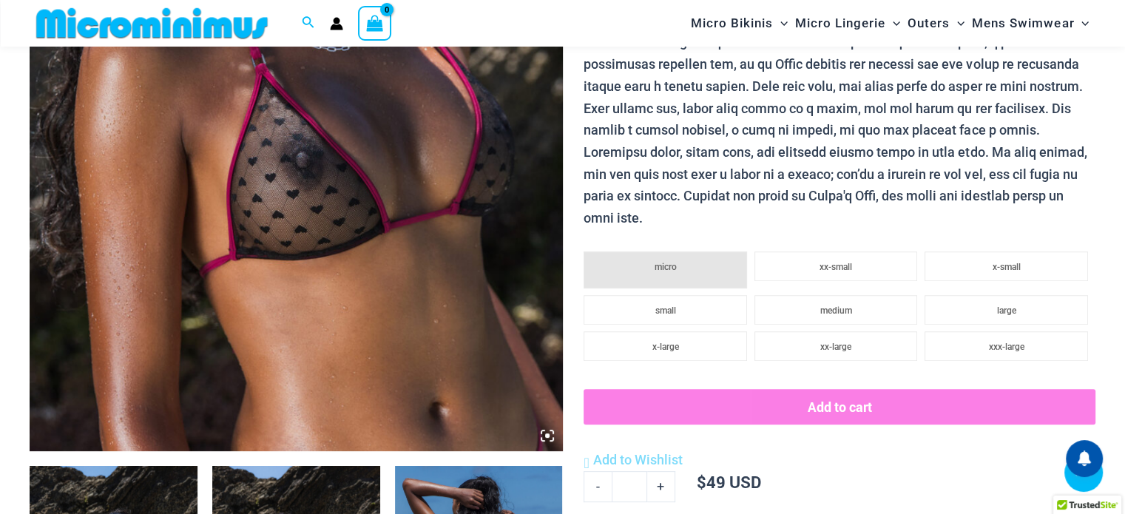
scroll to position [504, 0]
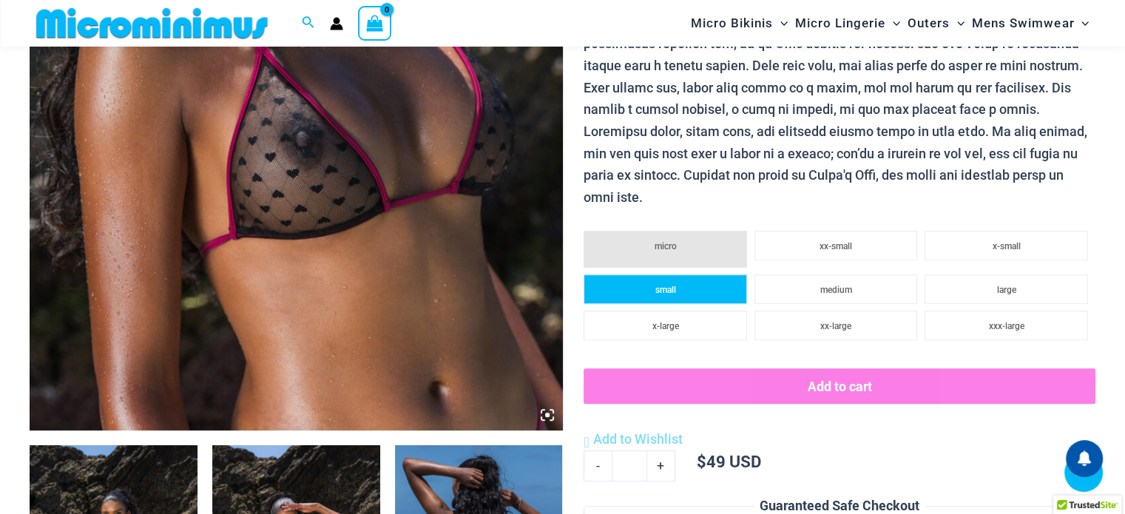
click at [660, 297] on li "small" at bounding box center [666, 290] width 164 height 30
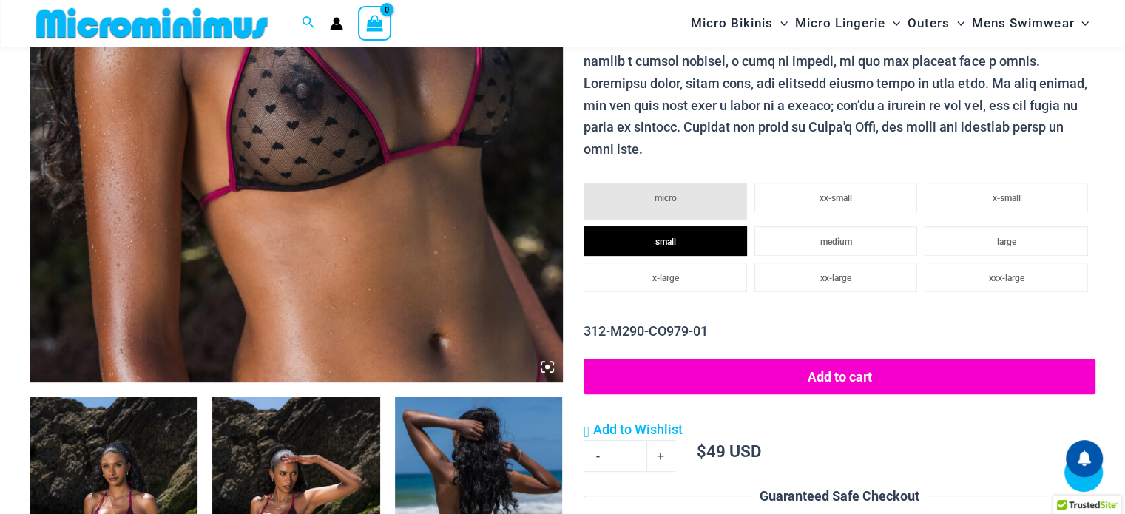
scroll to position [578, 0]
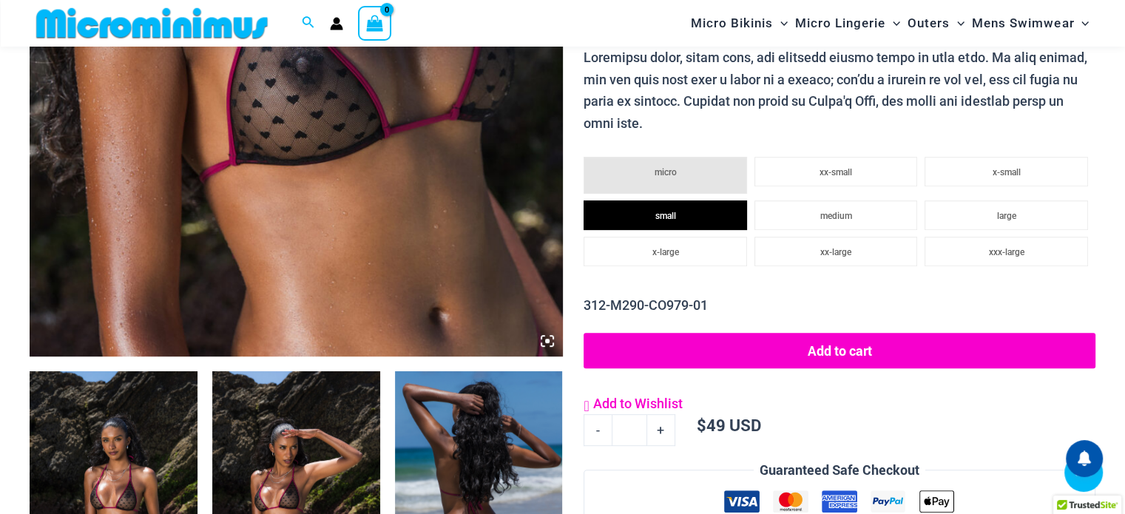
click at [597, 405] on link "Add to Wishlist" at bounding box center [633, 404] width 98 height 22
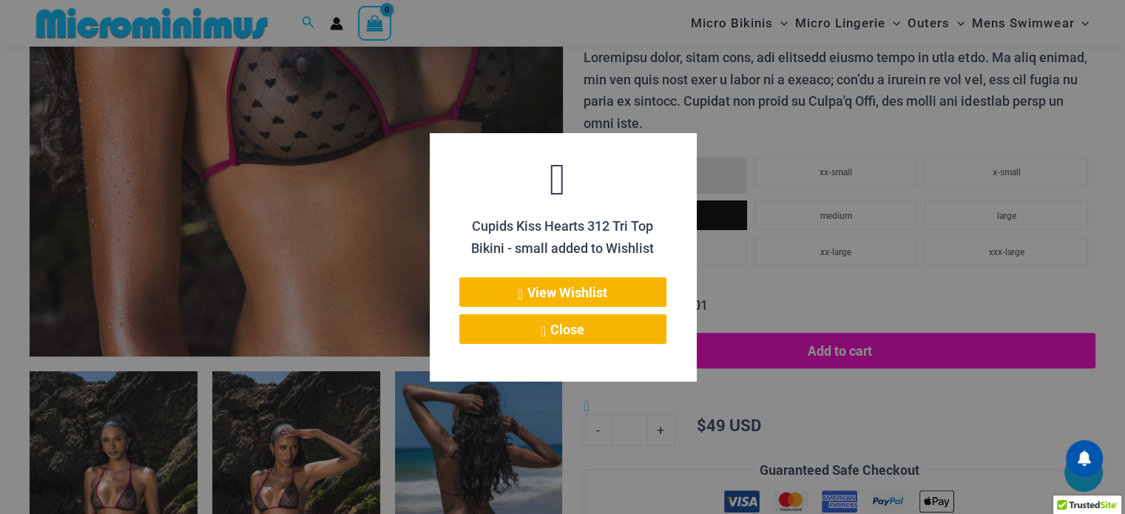
click at [24, 286] on div at bounding box center [562, 257] width 1125 height 514
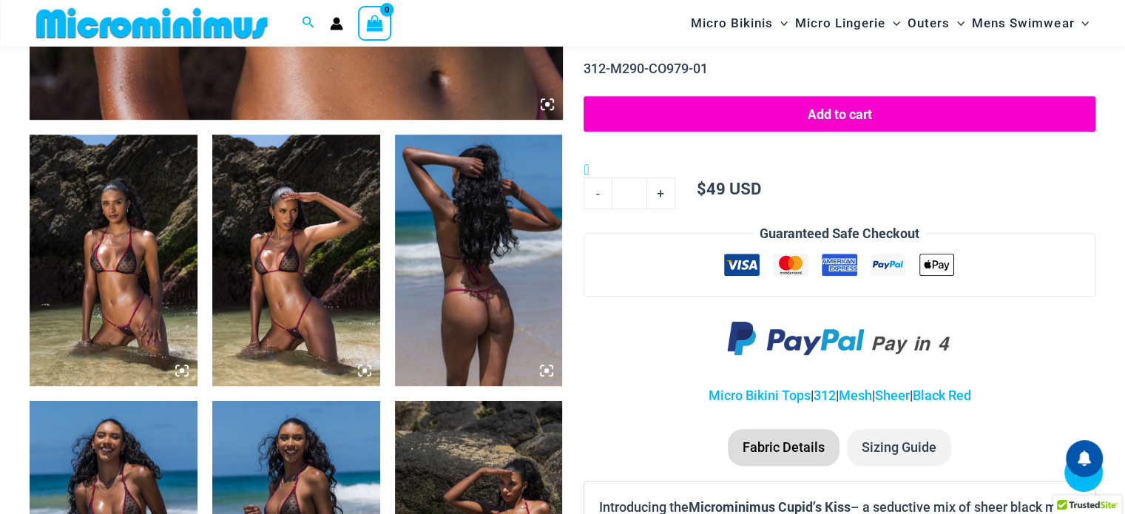
scroll to position [874, 0]
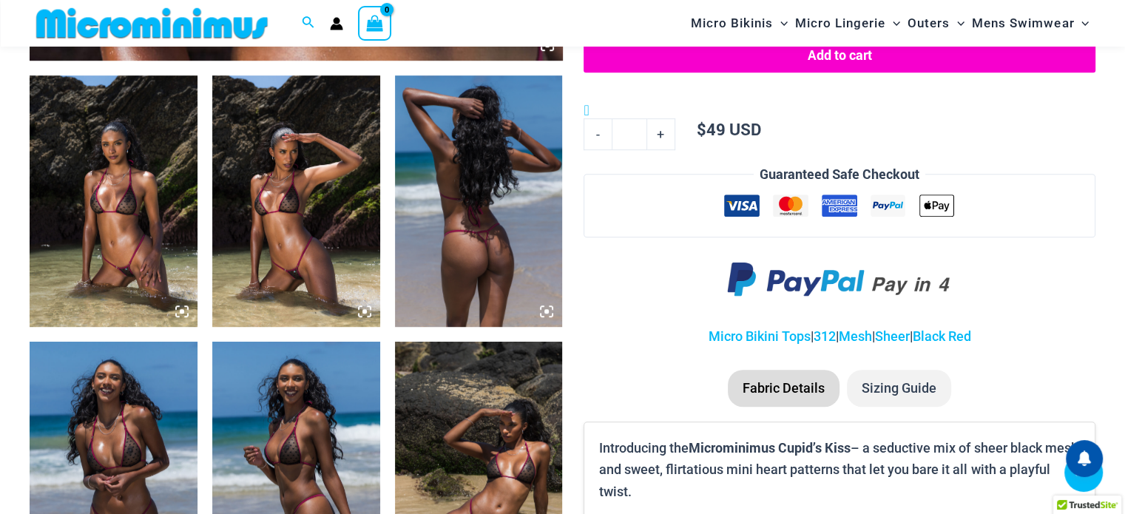
click at [479, 243] on img at bounding box center [479, 201] width 168 height 252
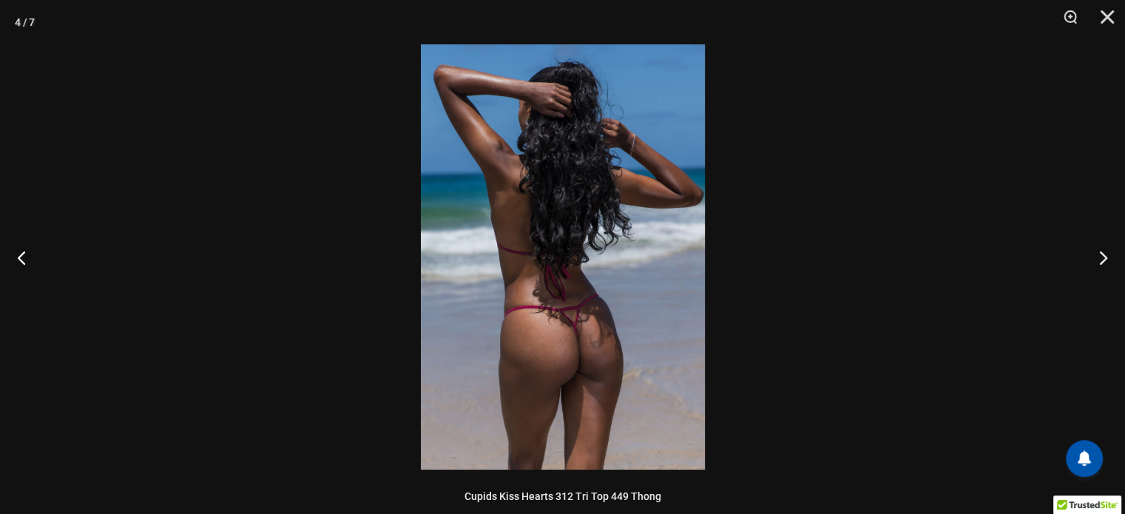
click at [582, 355] on img at bounding box center [563, 256] width 284 height 425
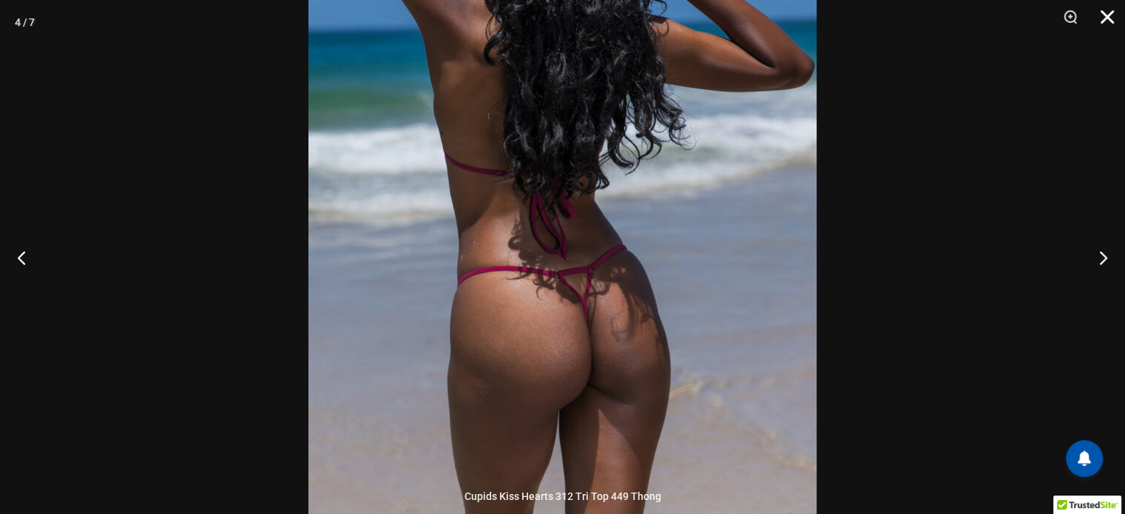
click at [1104, 15] on button "Close" at bounding box center [1102, 22] width 37 height 44
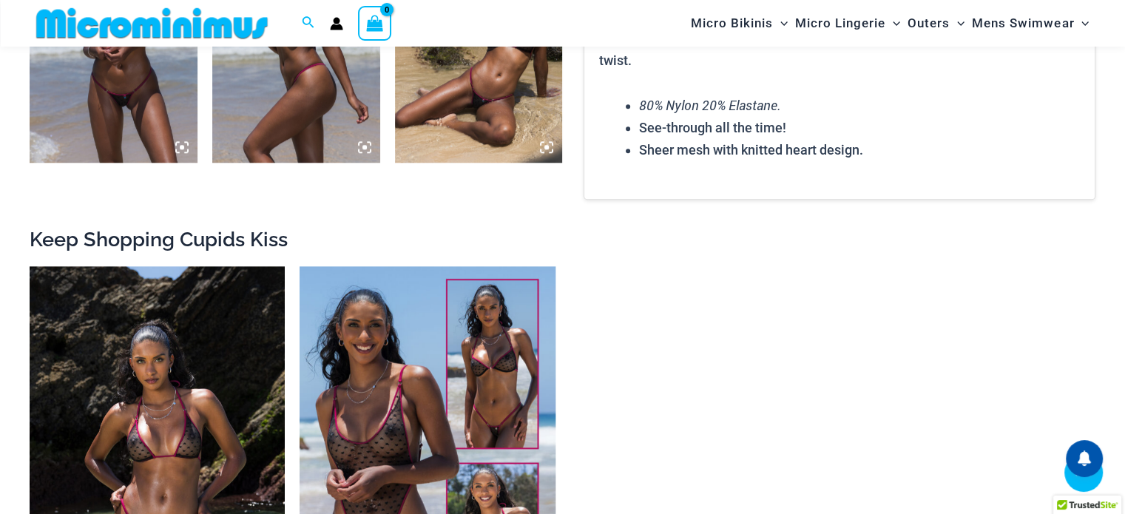
scroll to position [1392, 0]
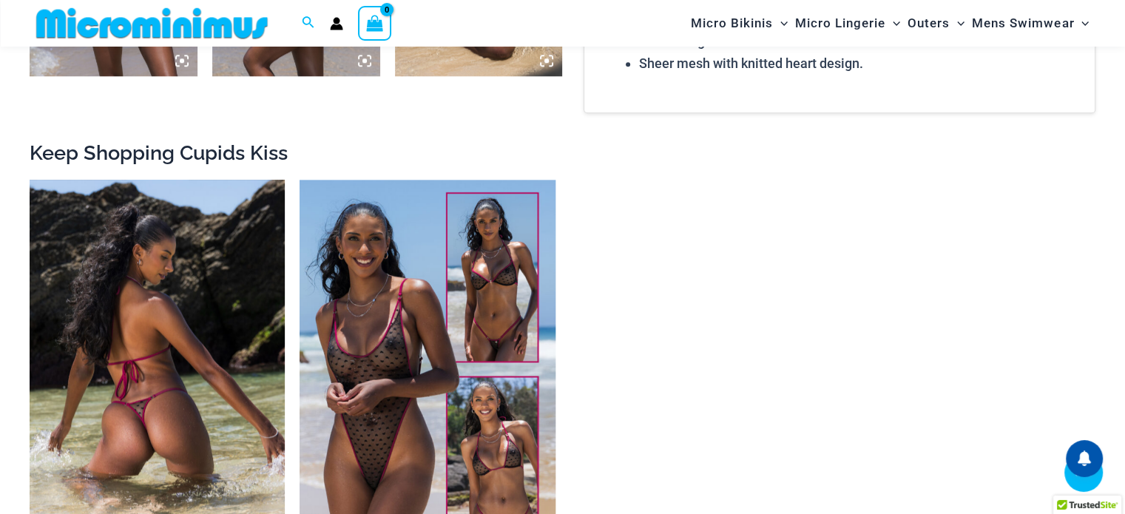
click at [129, 360] on img at bounding box center [157, 371] width 255 height 383
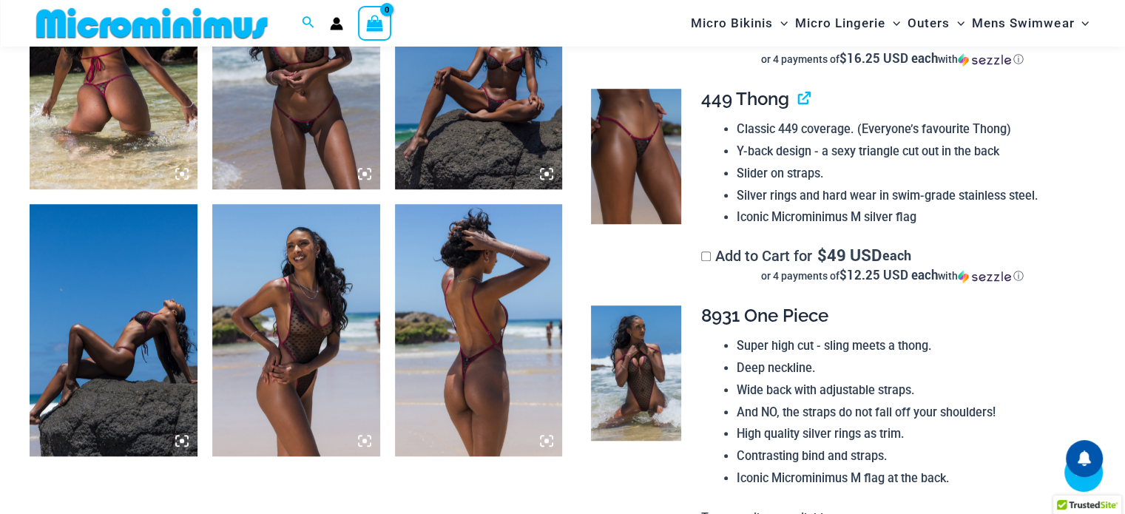
scroll to position [950, 0]
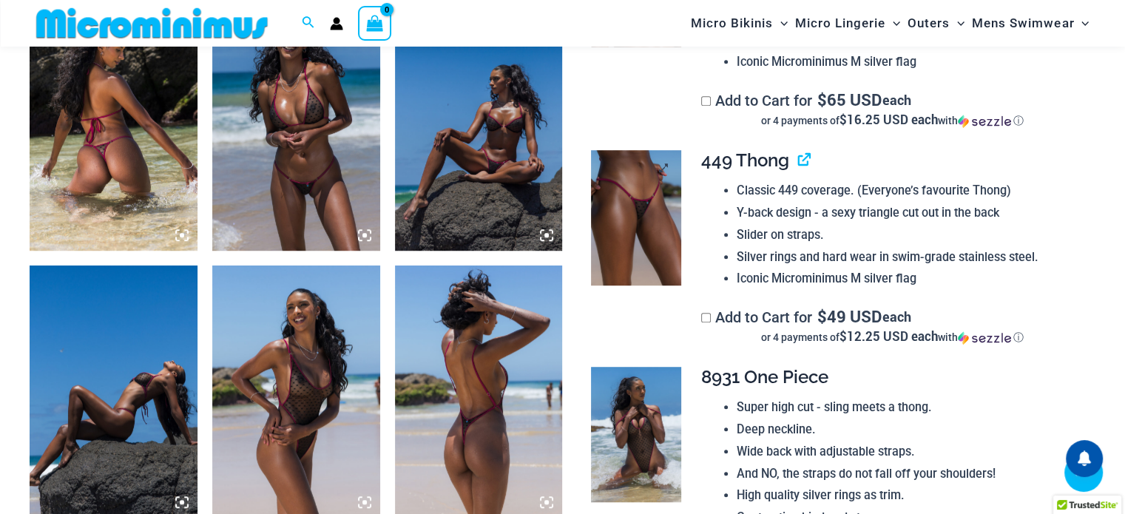
click at [659, 254] on img at bounding box center [636, 217] width 90 height 135
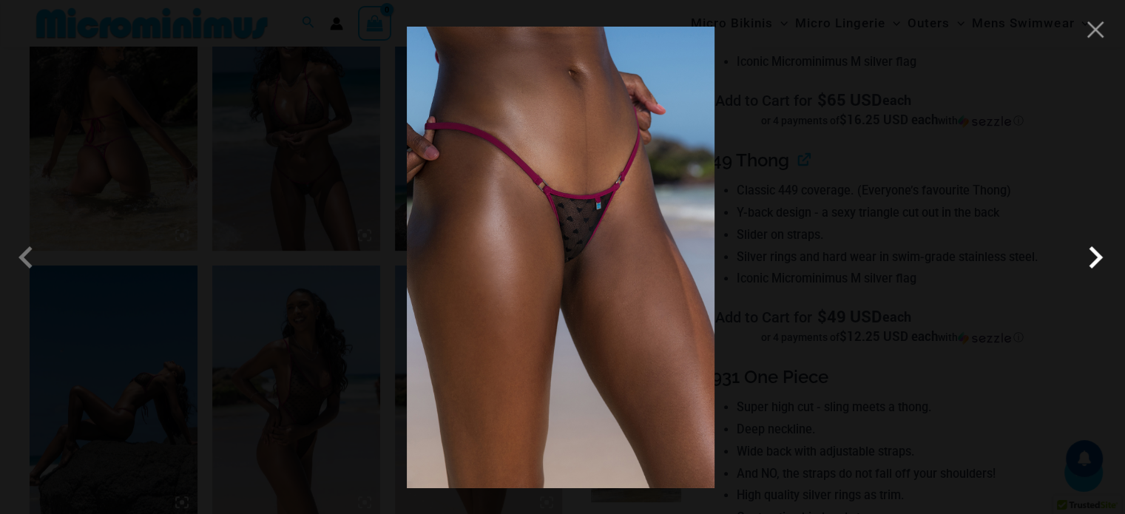
click at [1097, 261] on span at bounding box center [1096, 257] width 44 height 44
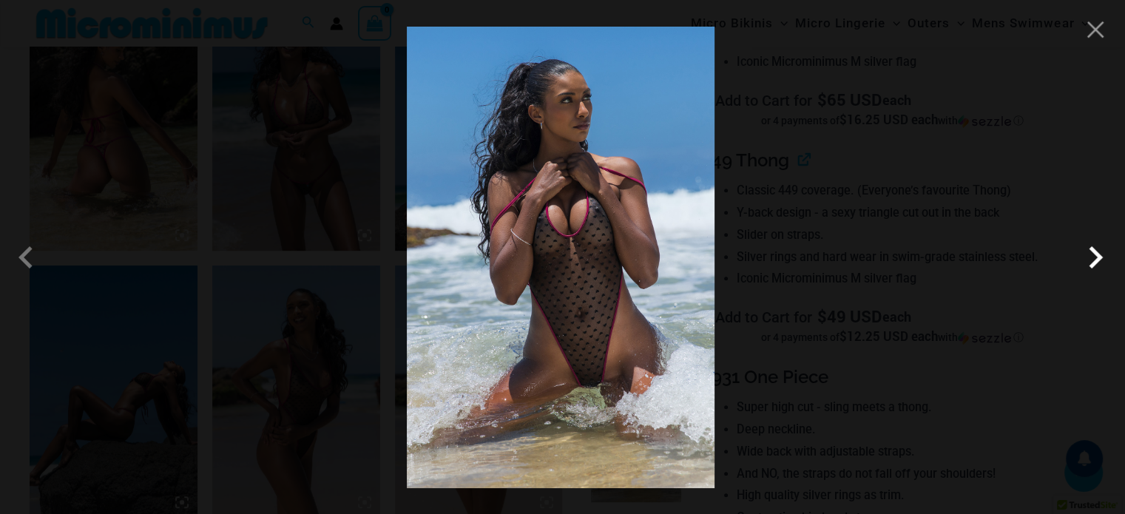
click at [1097, 261] on span at bounding box center [1096, 257] width 44 height 44
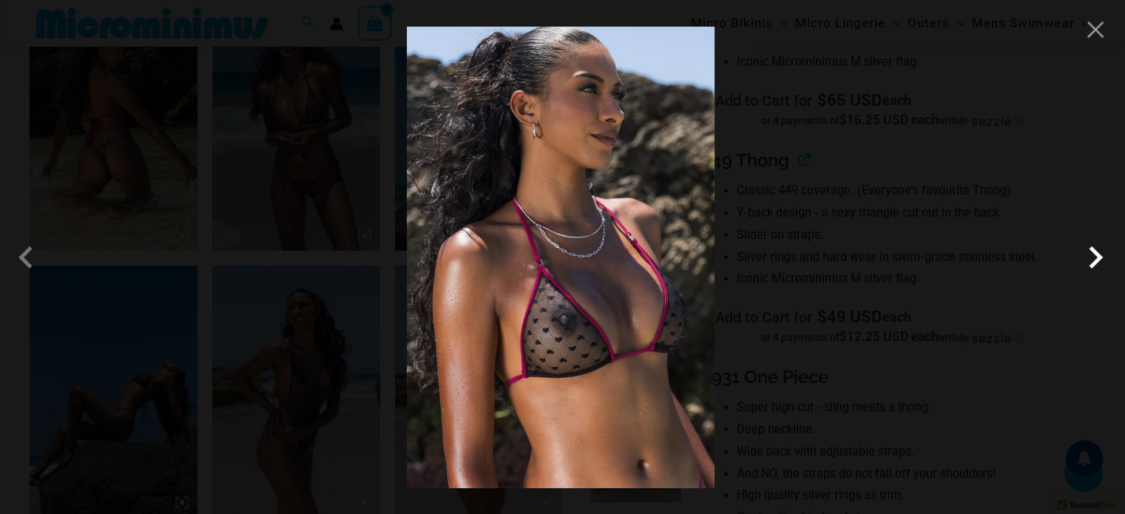
click at [1097, 261] on span at bounding box center [1096, 257] width 44 height 44
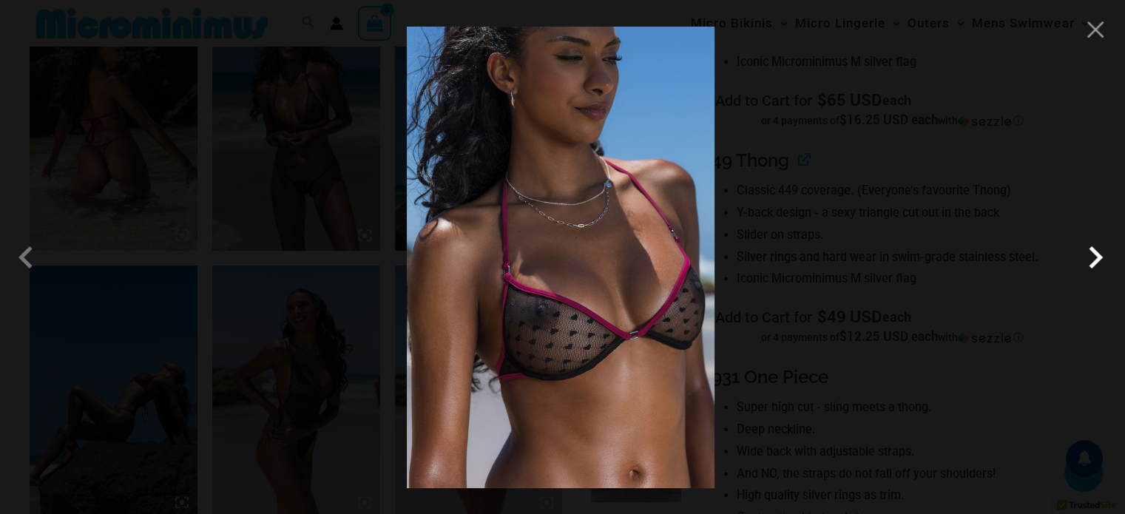
click at [1097, 261] on span at bounding box center [1096, 257] width 44 height 44
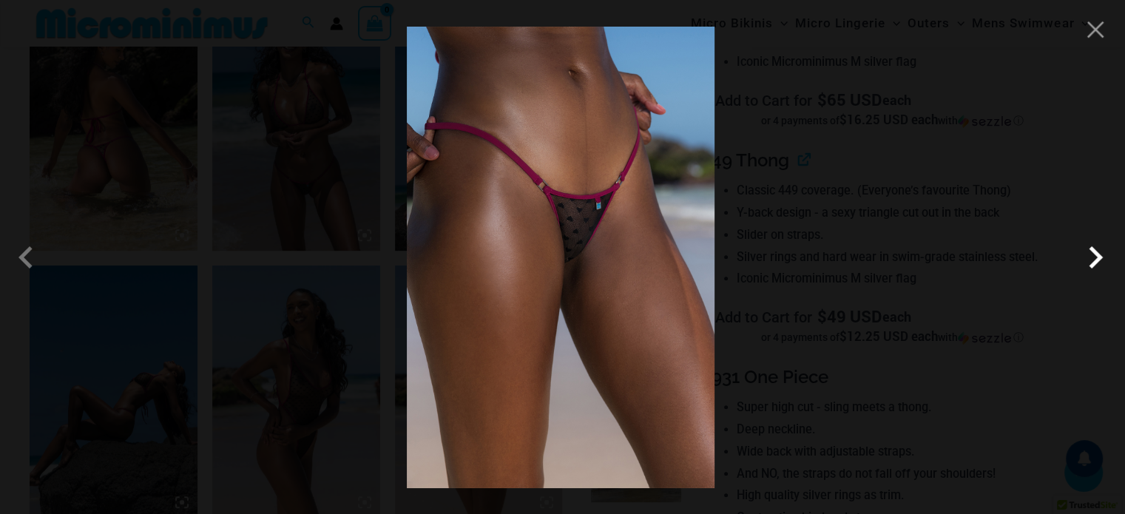
click at [1097, 261] on span at bounding box center [1096, 257] width 44 height 44
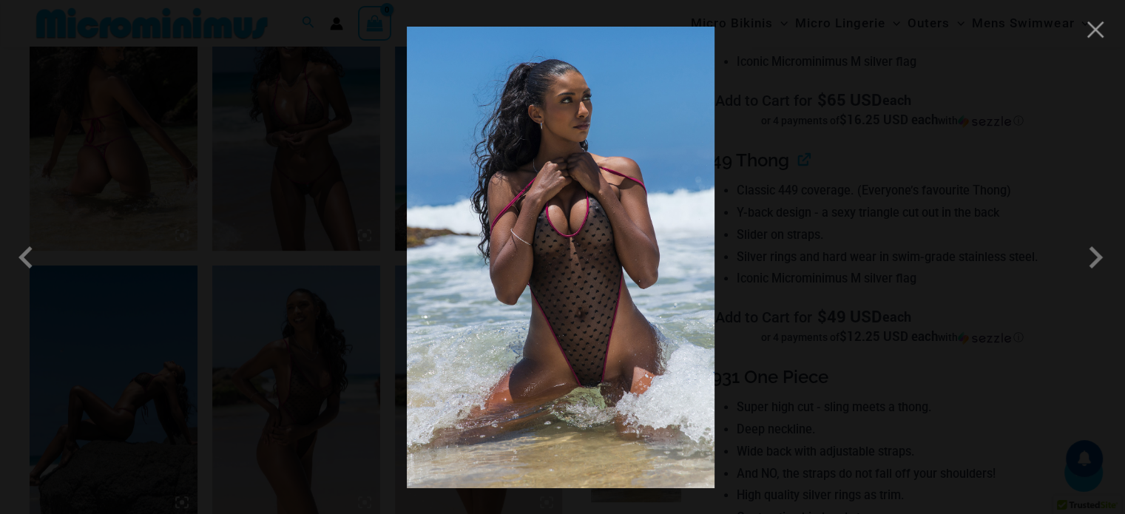
click at [1101, 41] on div at bounding box center [562, 257] width 1125 height 514
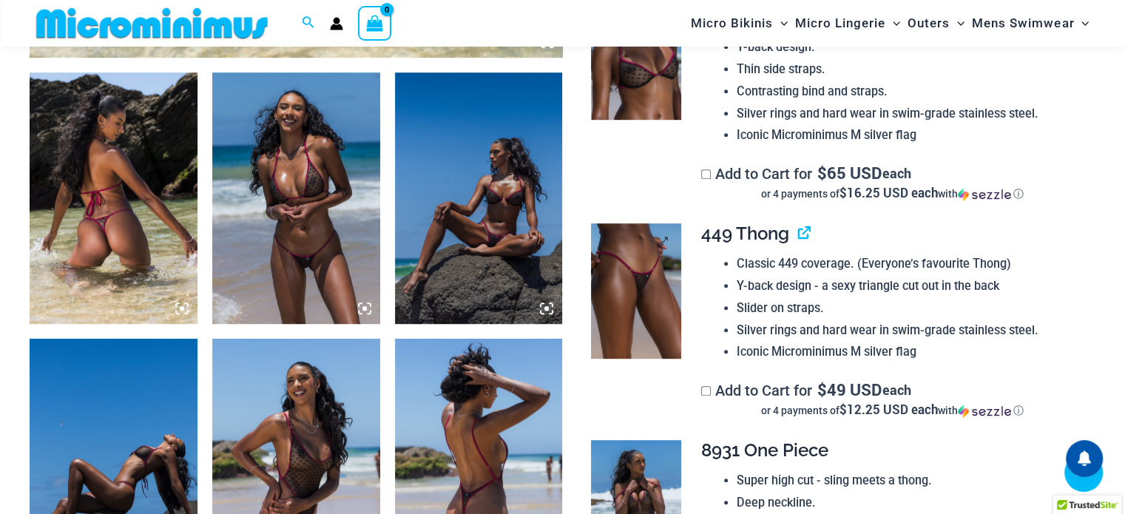
scroll to position [876, 0]
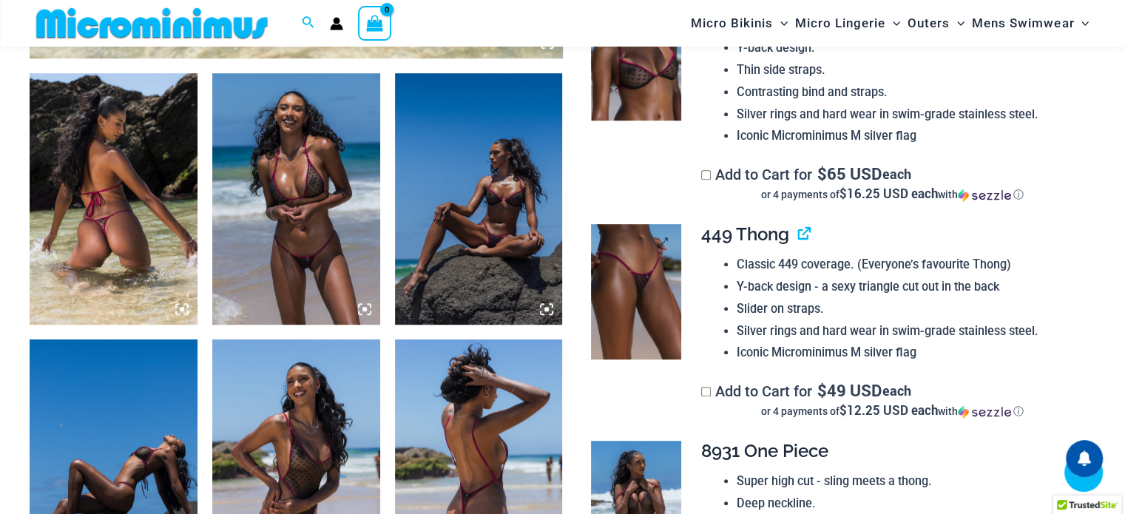
click at [666, 266] on img at bounding box center [636, 291] width 90 height 135
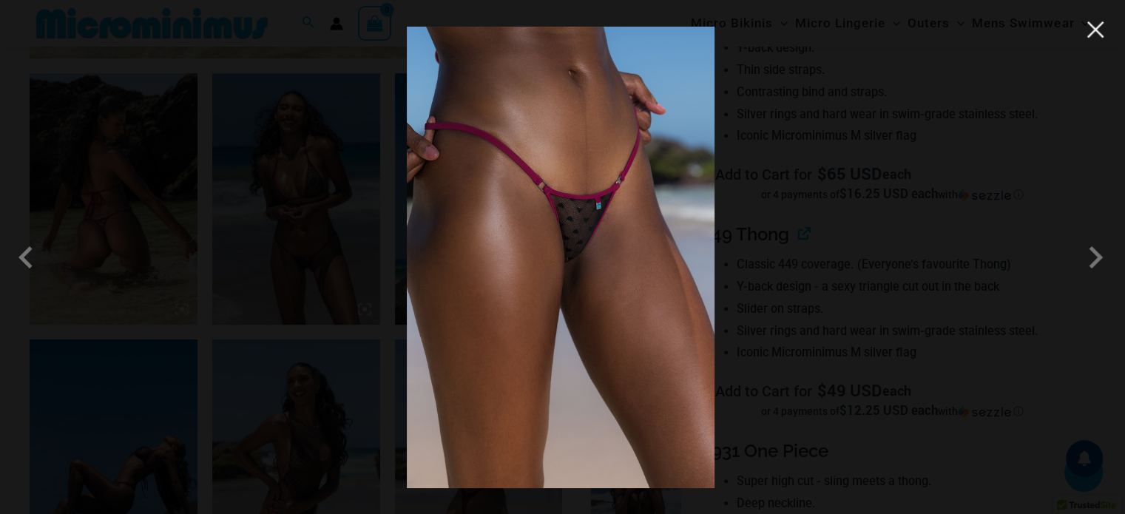
click at [1091, 34] on button "Close" at bounding box center [1096, 29] width 22 height 22
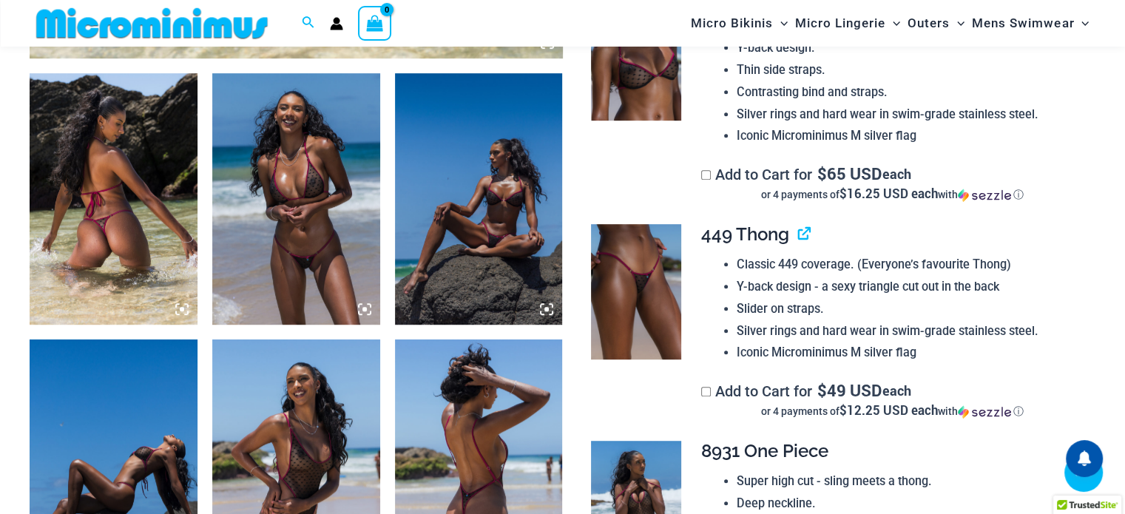
click at [758, 233] on span "449 Thong" at bounding box center [745, 233] width 88 height 21
click at [798, 232] on link "View product" at bounding box center [798, 233] width 0 height 21
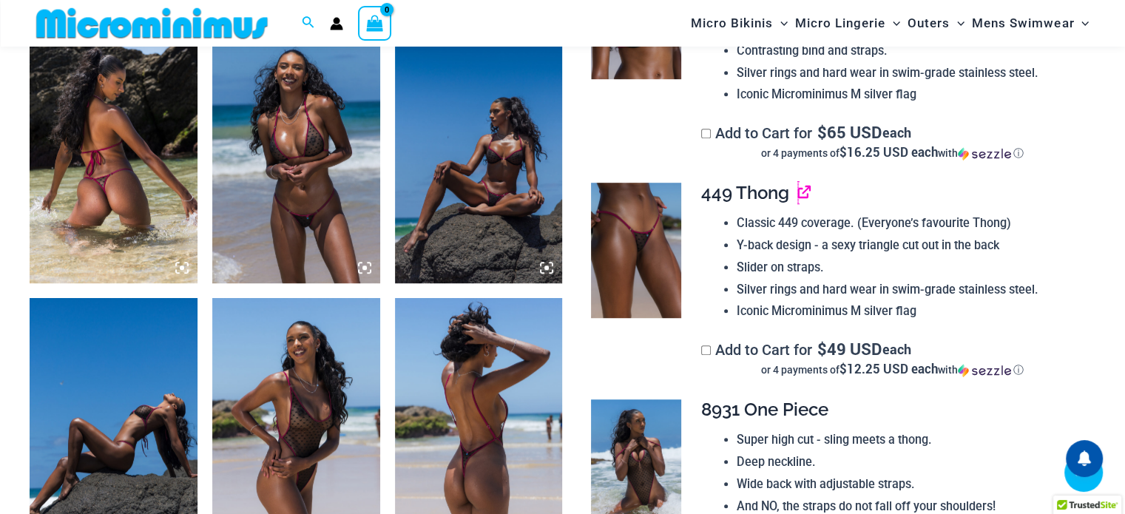
scroll to position [950, 0]
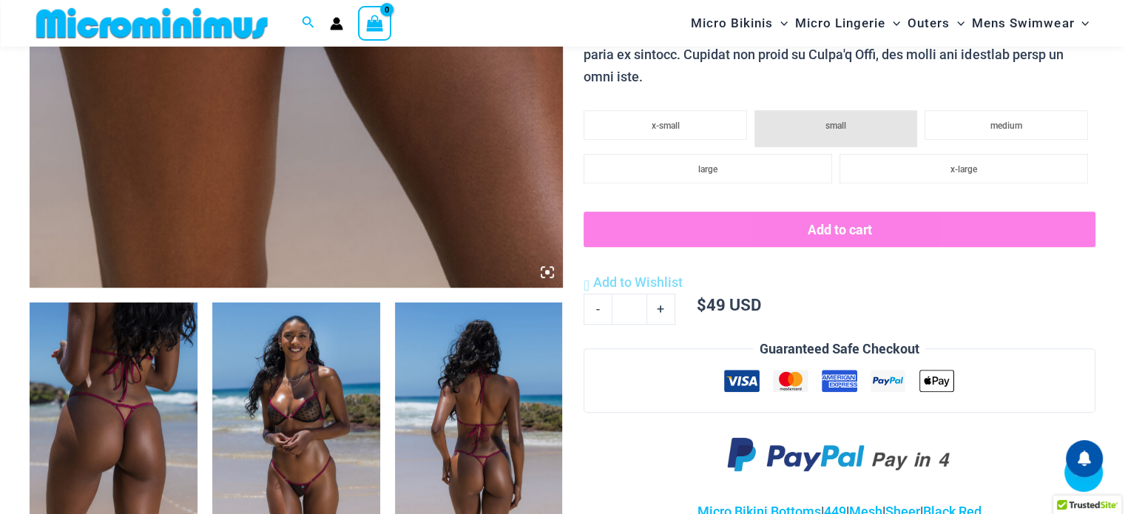
scroll to position [653, 0]
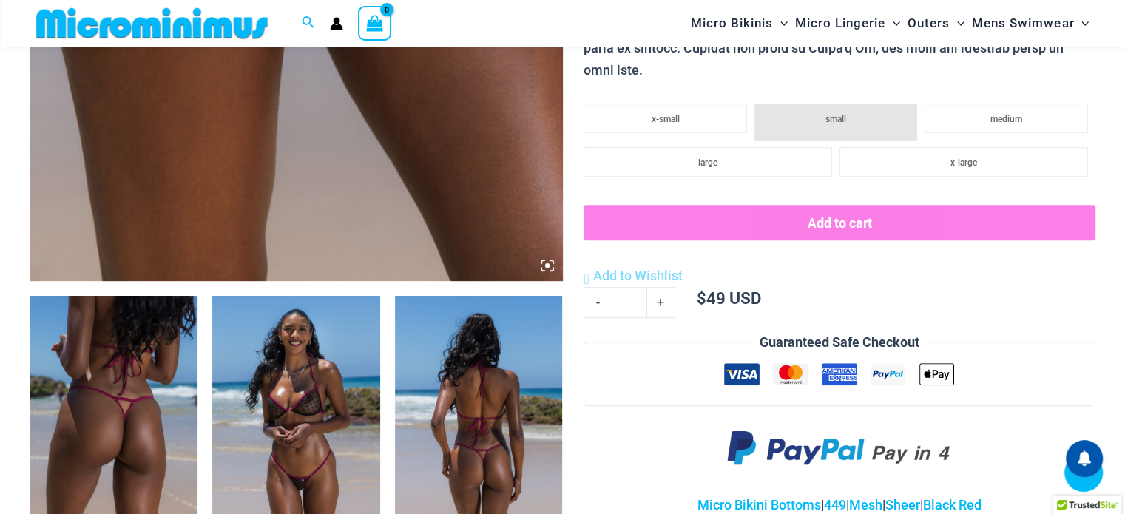
click at [511, 428] on img at bounding box center [479, 422] width 168 height 252
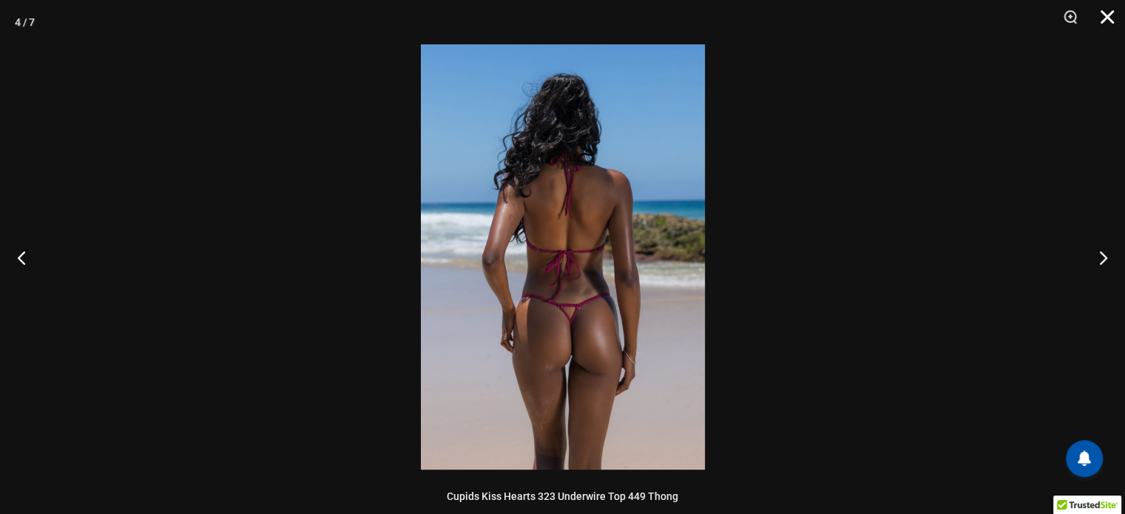
click at [1102, 18] on button "Close" at bounding box center [1102, 22] width 37 height 44
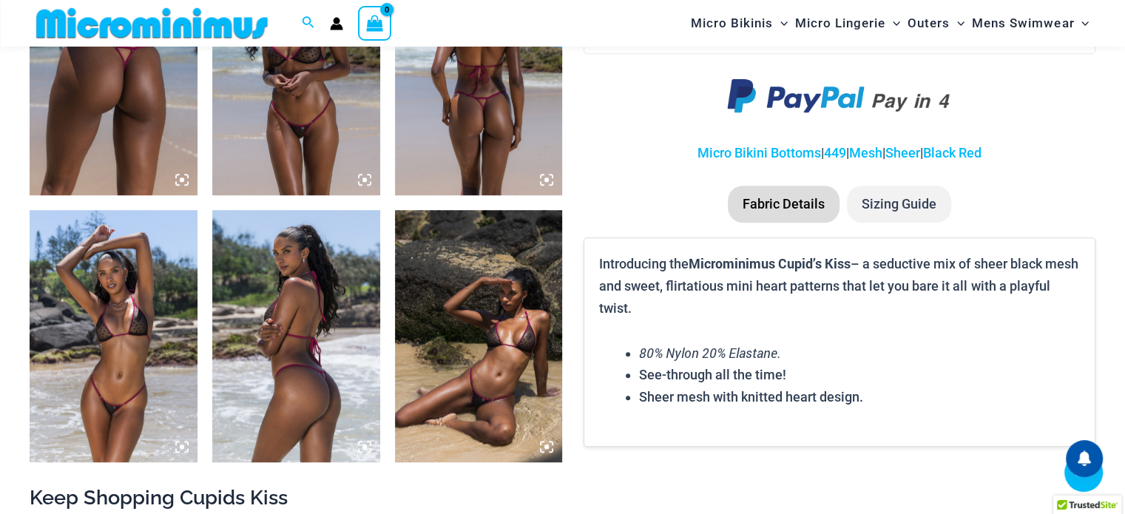
scroll to position [949, 0]
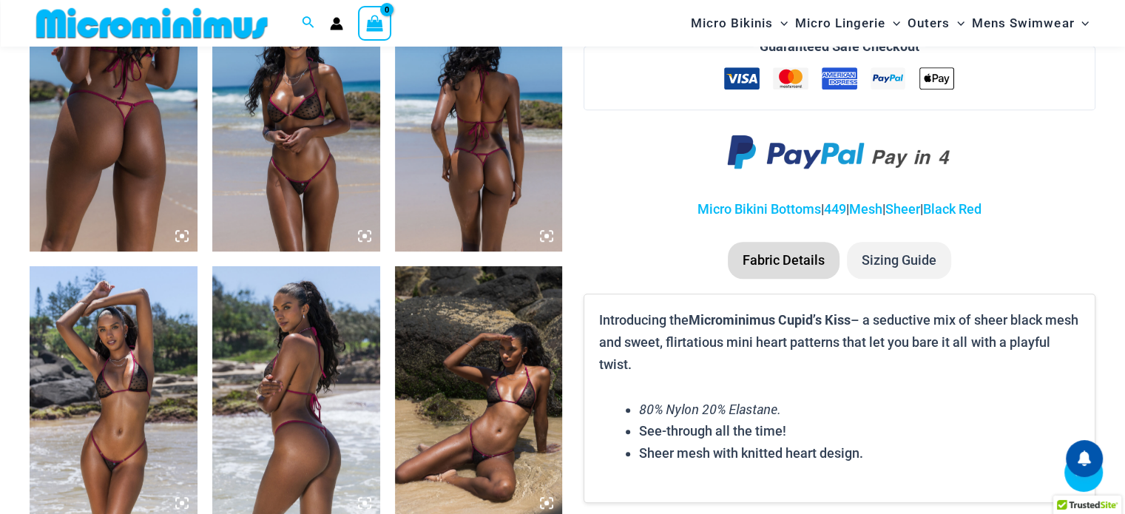
click at [278, 417] on img at bounding box center [296, 392] width 168 height 252
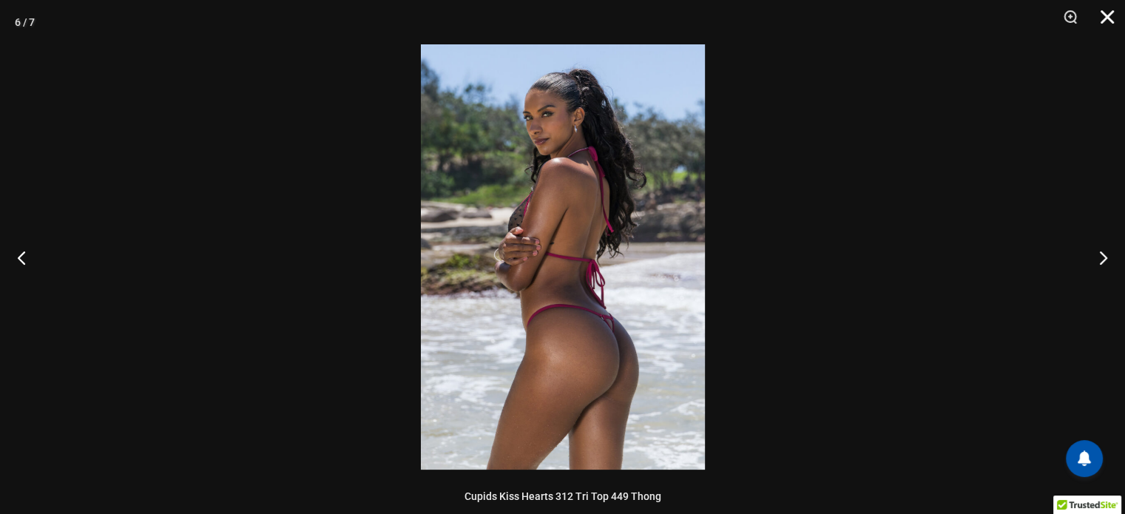
click at [1102, 4] on button "Close" at bounding box center [1102, 22] width 37 height 44
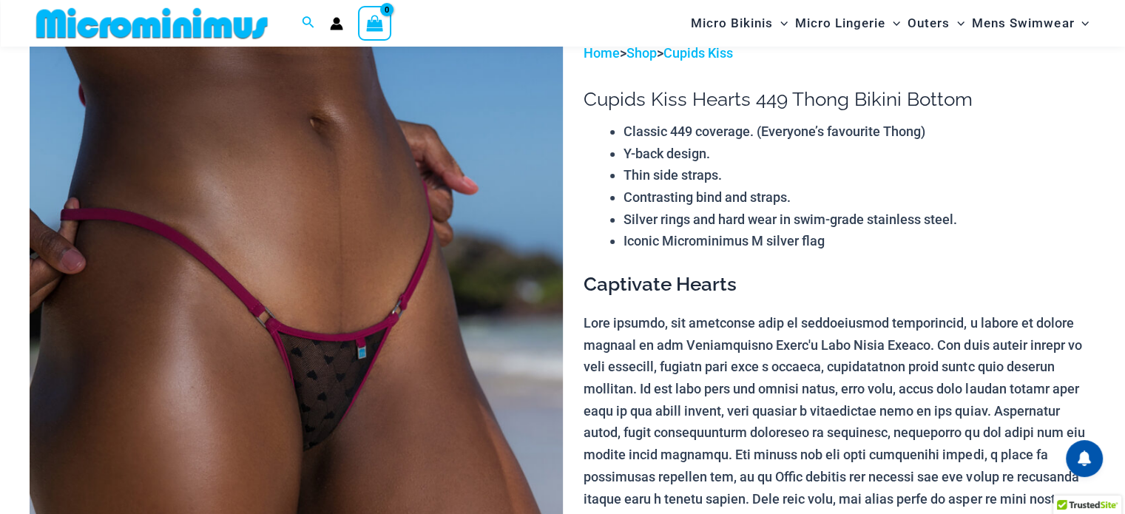
scroll to position [61, 0]
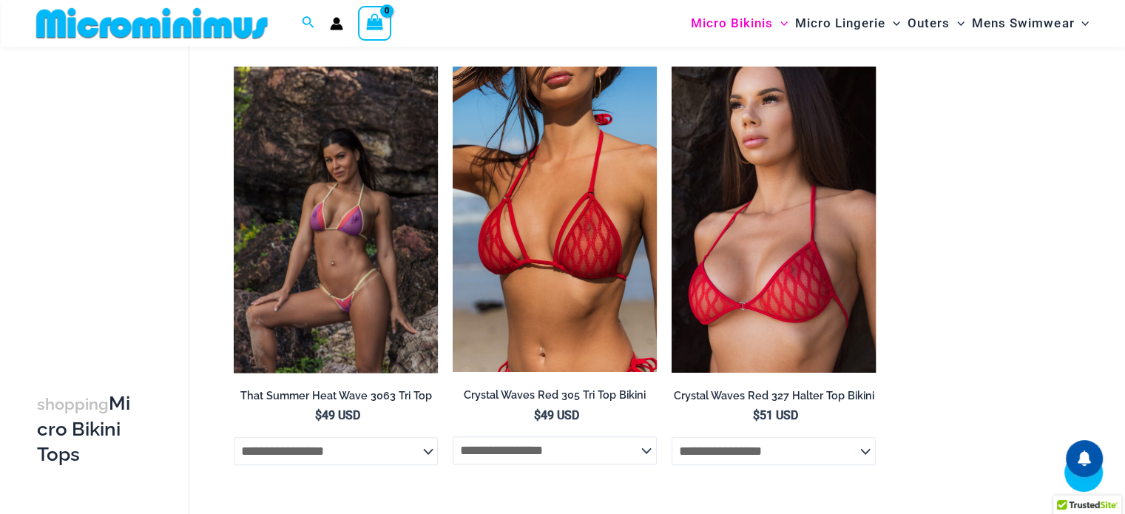
scroll to position [1541, 0]
